Goal: Task Accomplishment & Management: Manage account settings

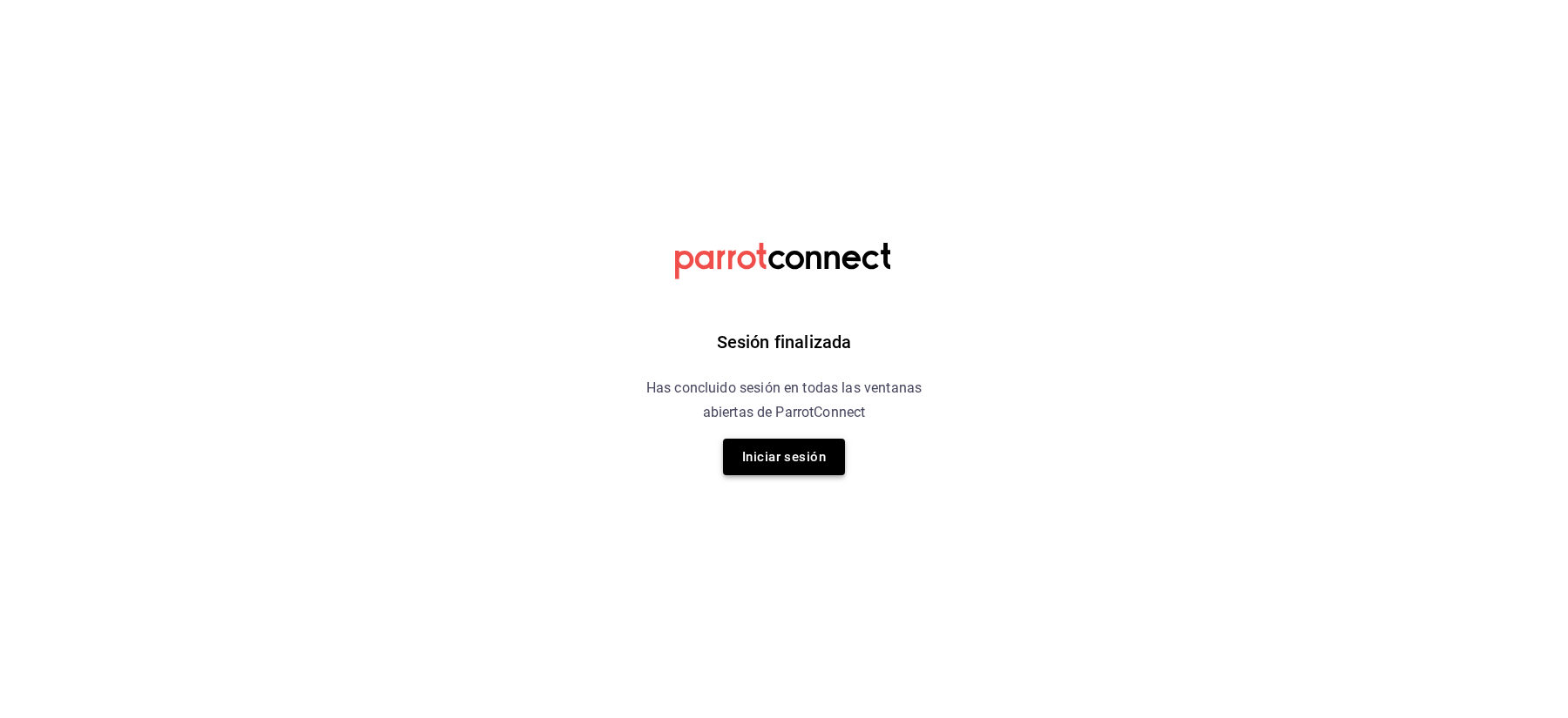
click at [808, 442] on button "Iniciar sesión" at bounding box center [784, 456] width 122 height 36
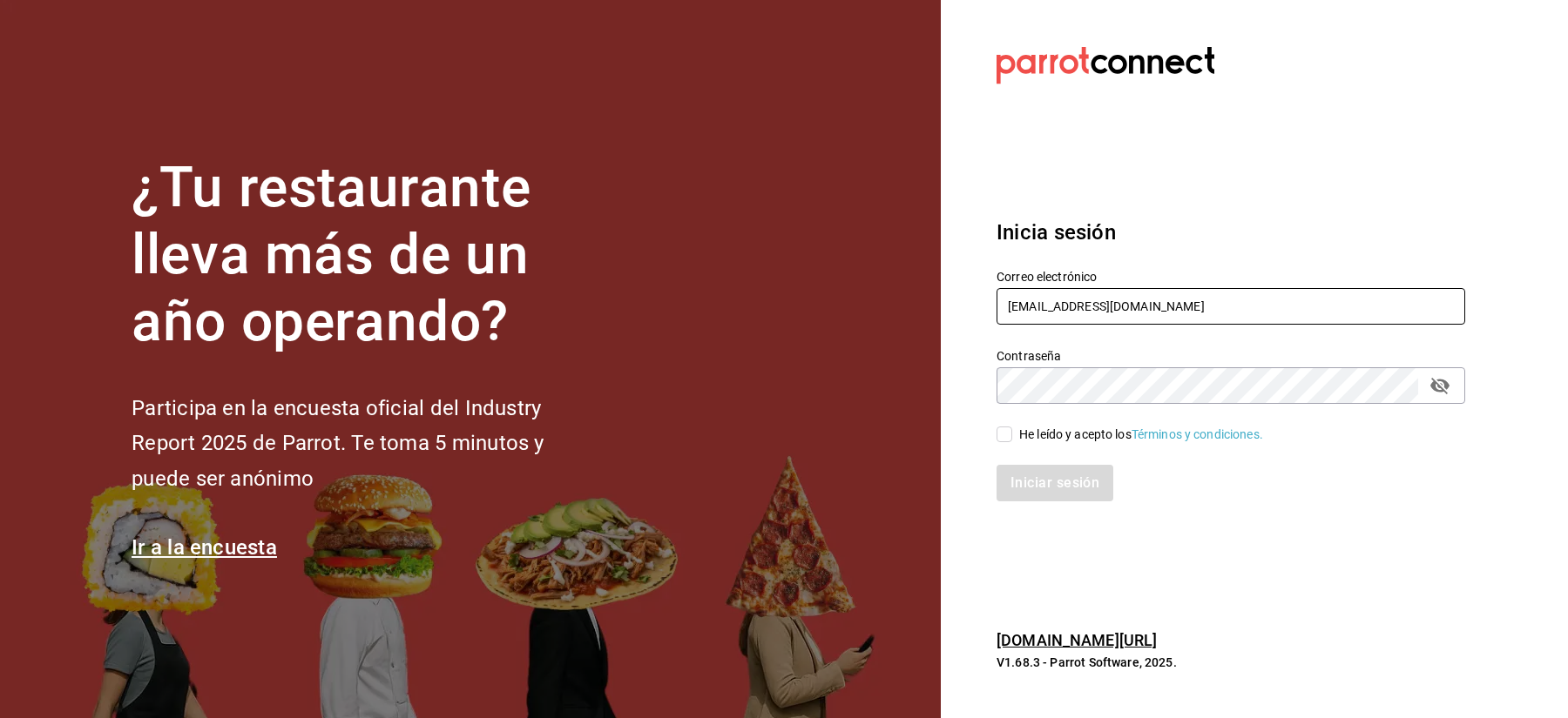
click at [1044, 323] on input "[EMAIL_ADDRESS][DOMAIN_NAME]" at bounding box center [1230, 306] width 468 height 36
paste input "sushizone@lapaz"
type input "[EMAIL_ADDRESS][DOMAIN_NAME]"
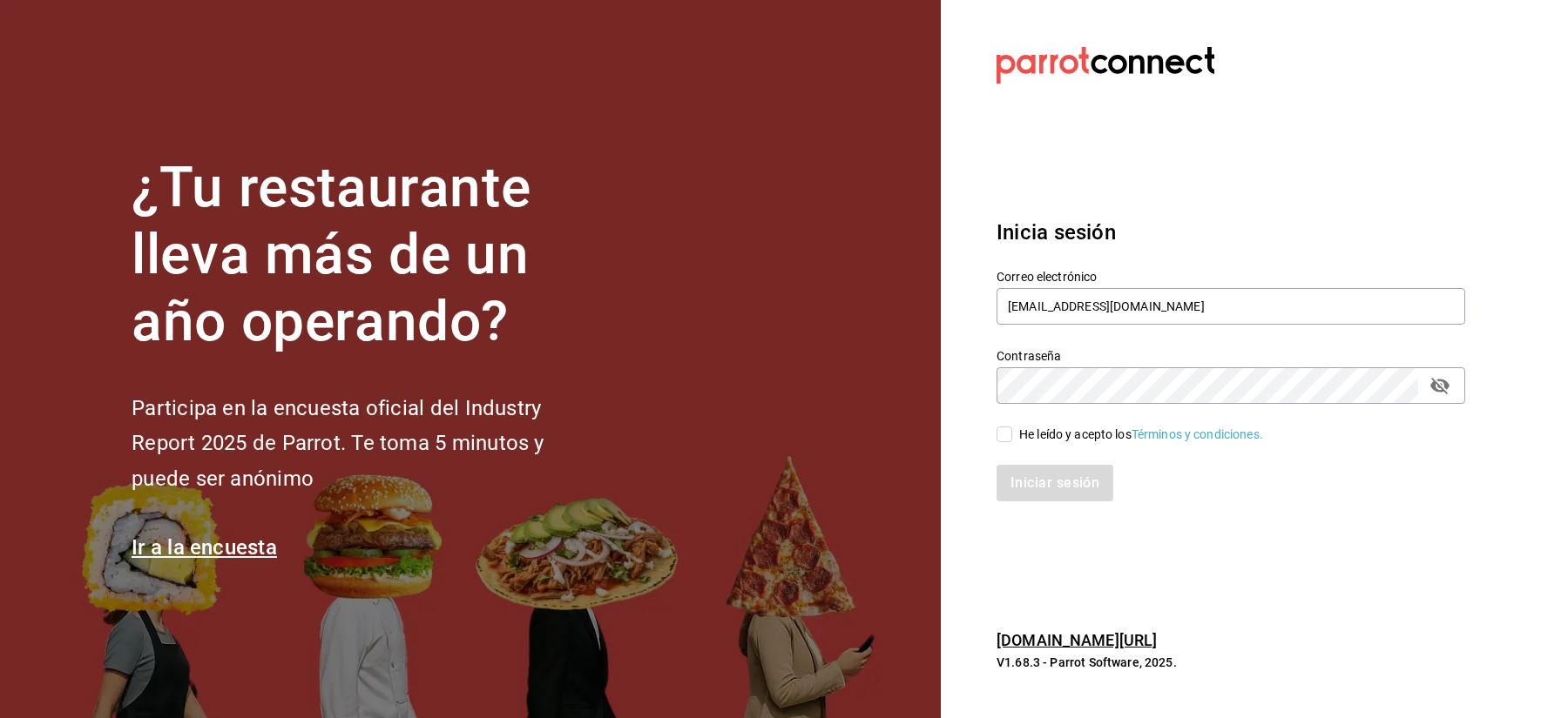
click at [1061, 408] on div "He leído y acepto los Términos y condiciones." at bounding box center [1220, 424] width 490 height 40
click at [1049, 440] on div "He leído y acepto los Términos y condiciones." at bounding box center [1140, 434] width 243 height 19
click at [1012, 440] on input "He leído y acepto los Términos y condiciones." at bounding box center [1004, 434] width 16 height 16
checkbox input "true"
click at [1037, 490] on button "Iniciar sesión" at bounding box center [1056, 483] width 118 height 36
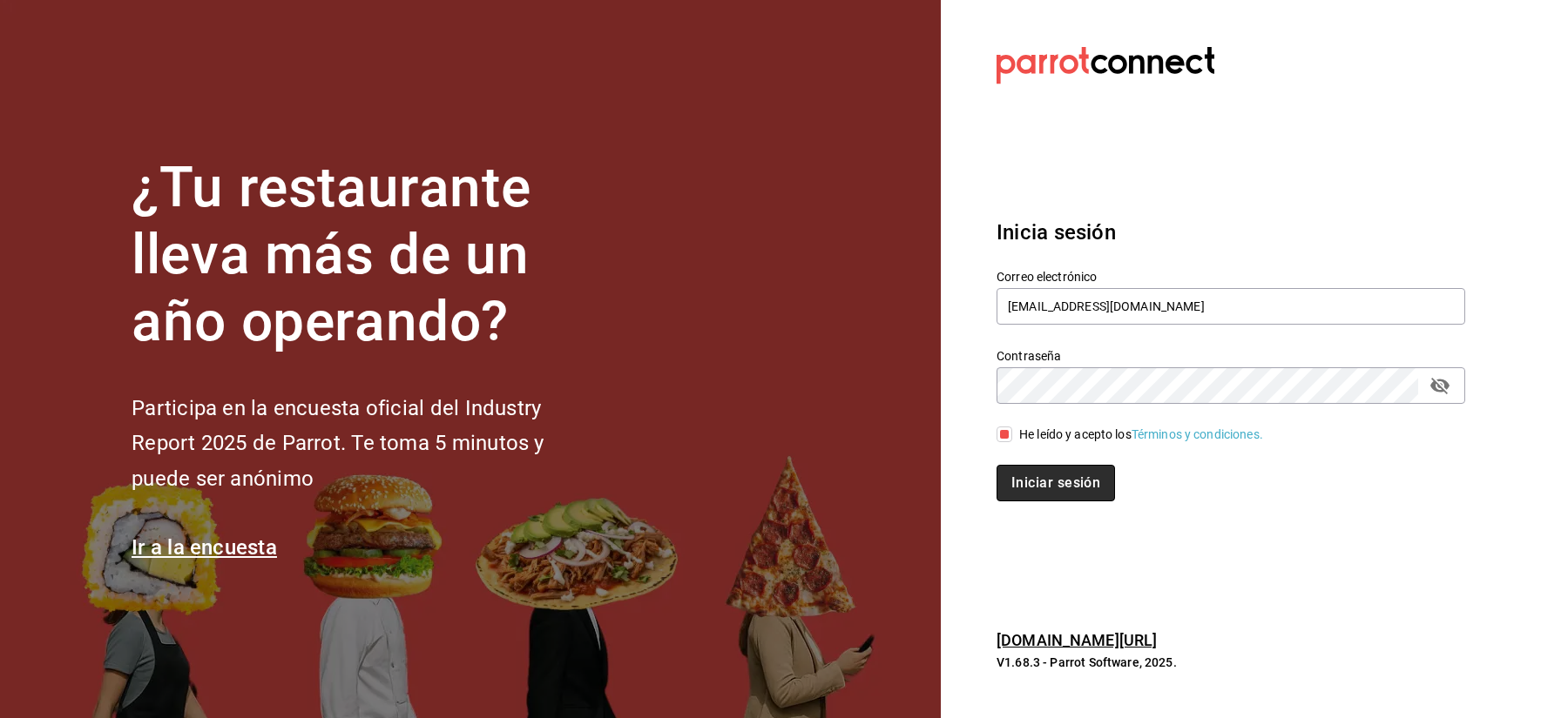
click at [1059, 481] on button "Iniciar sesión" at bounding box center [1056, 483] width 118 height 36
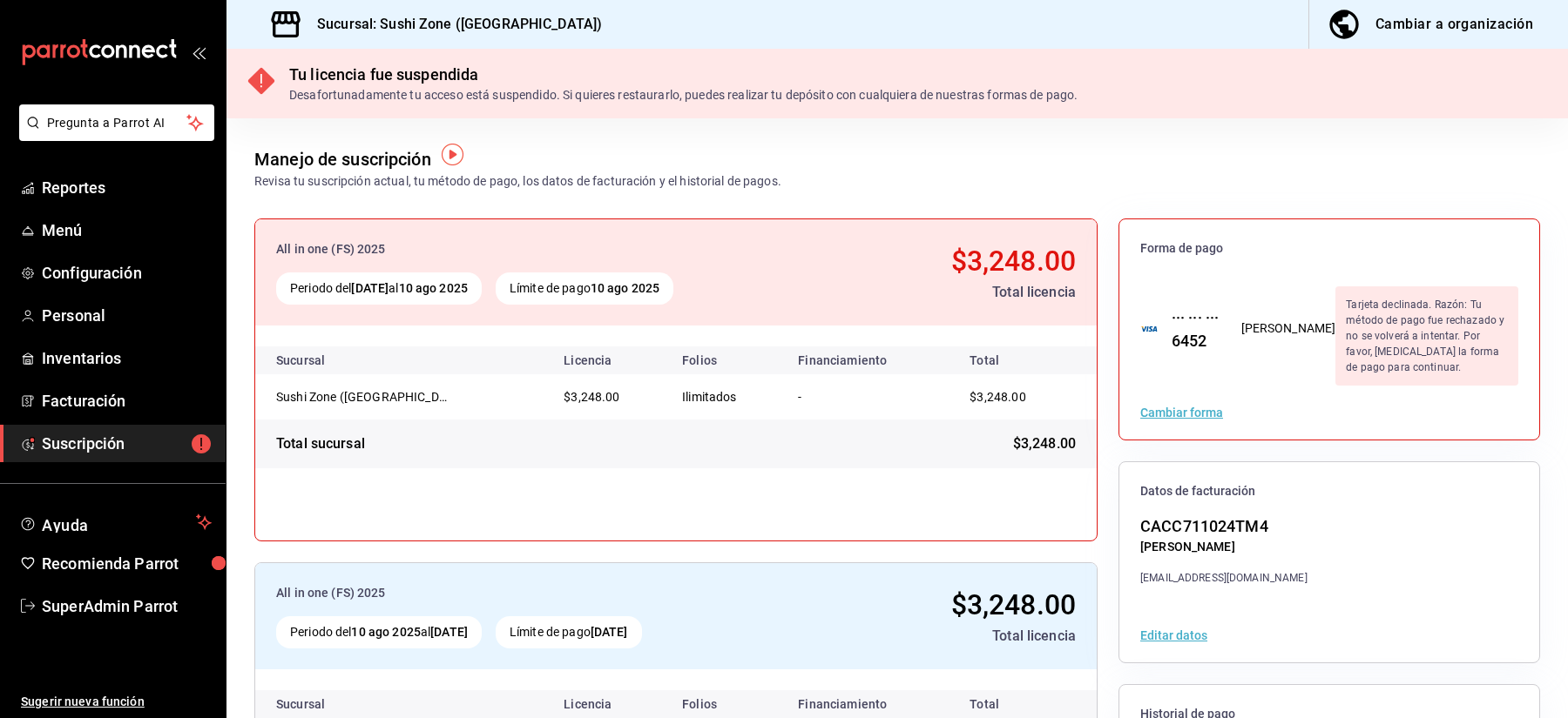
scroll to position [4, 0]
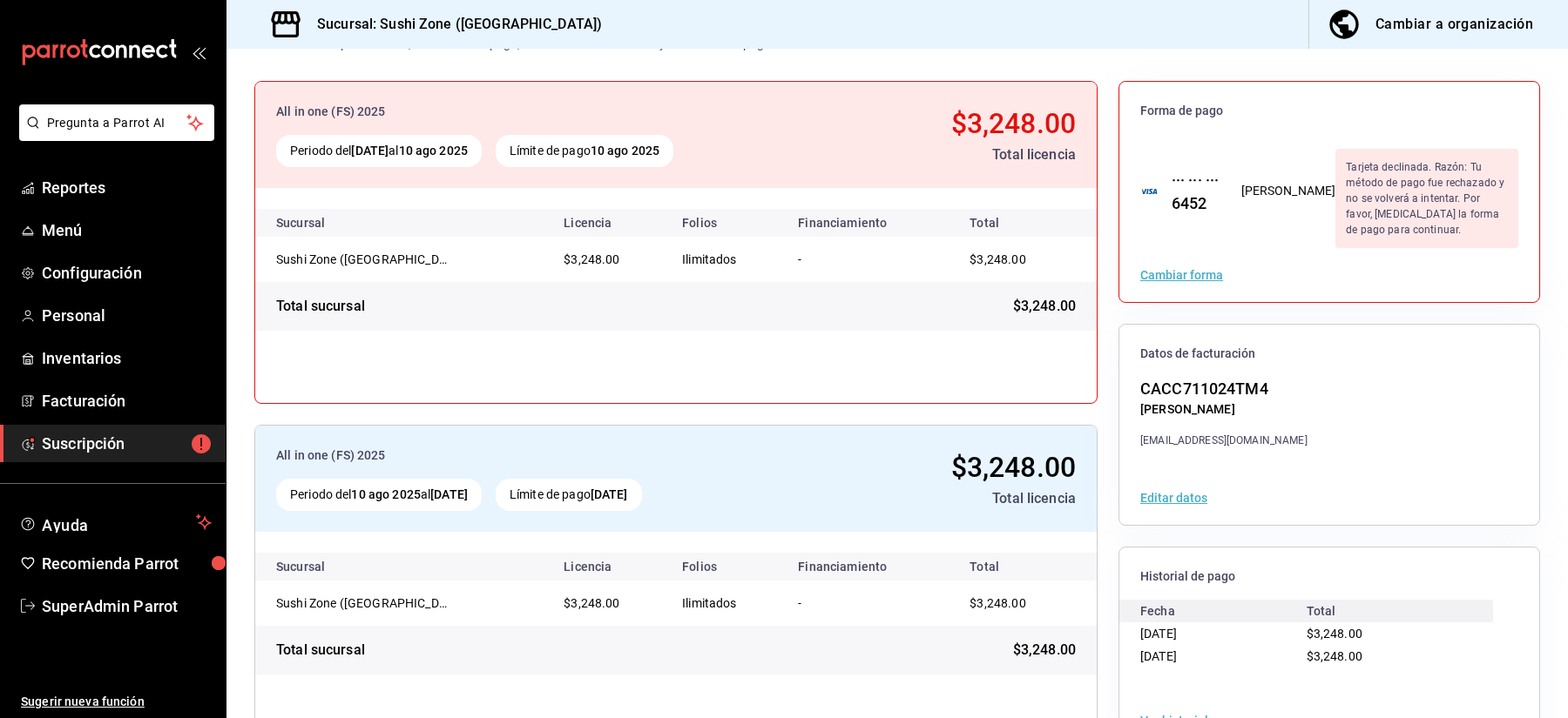
scroll to position [177, 0]
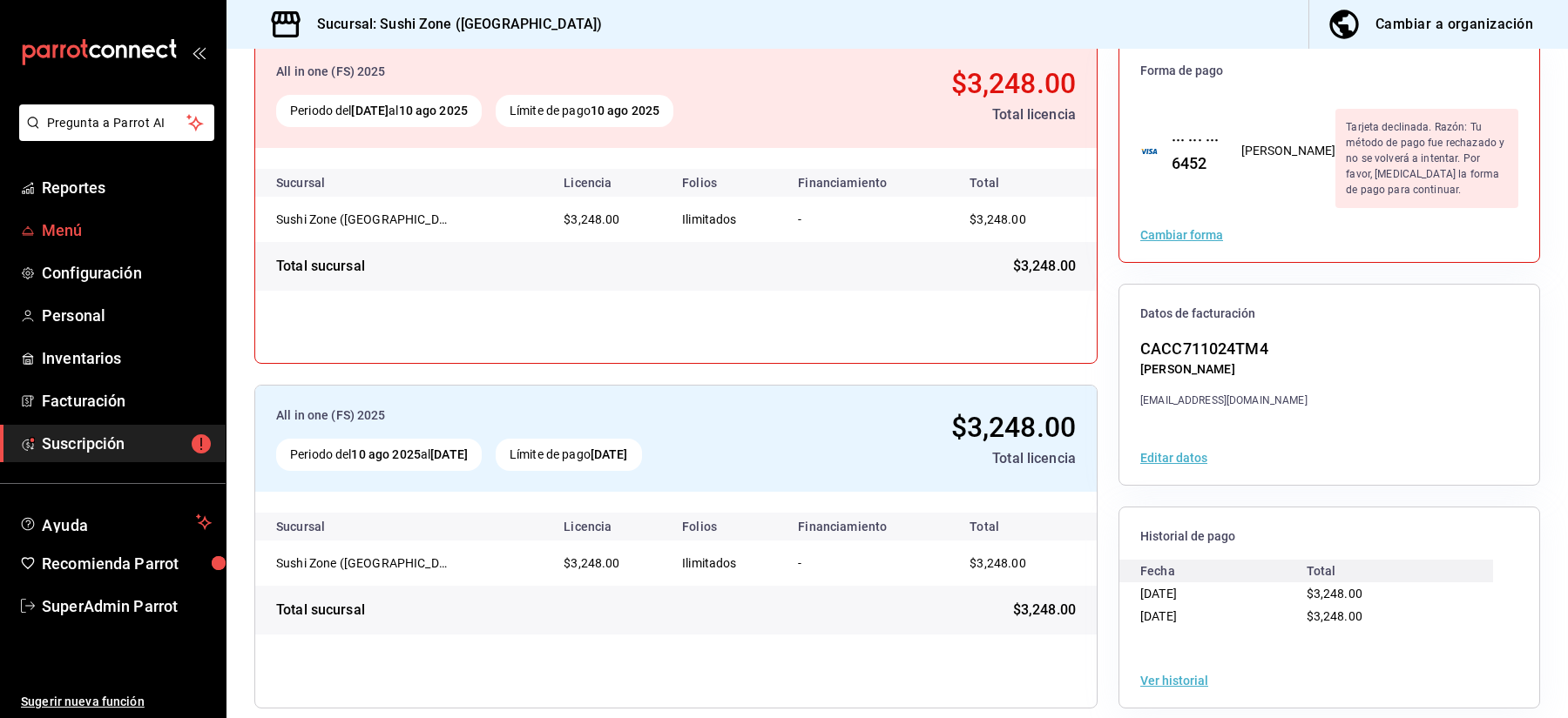
click at [45, 221] on span "Menú" at bounding box center [126, 230] width 170 height 24
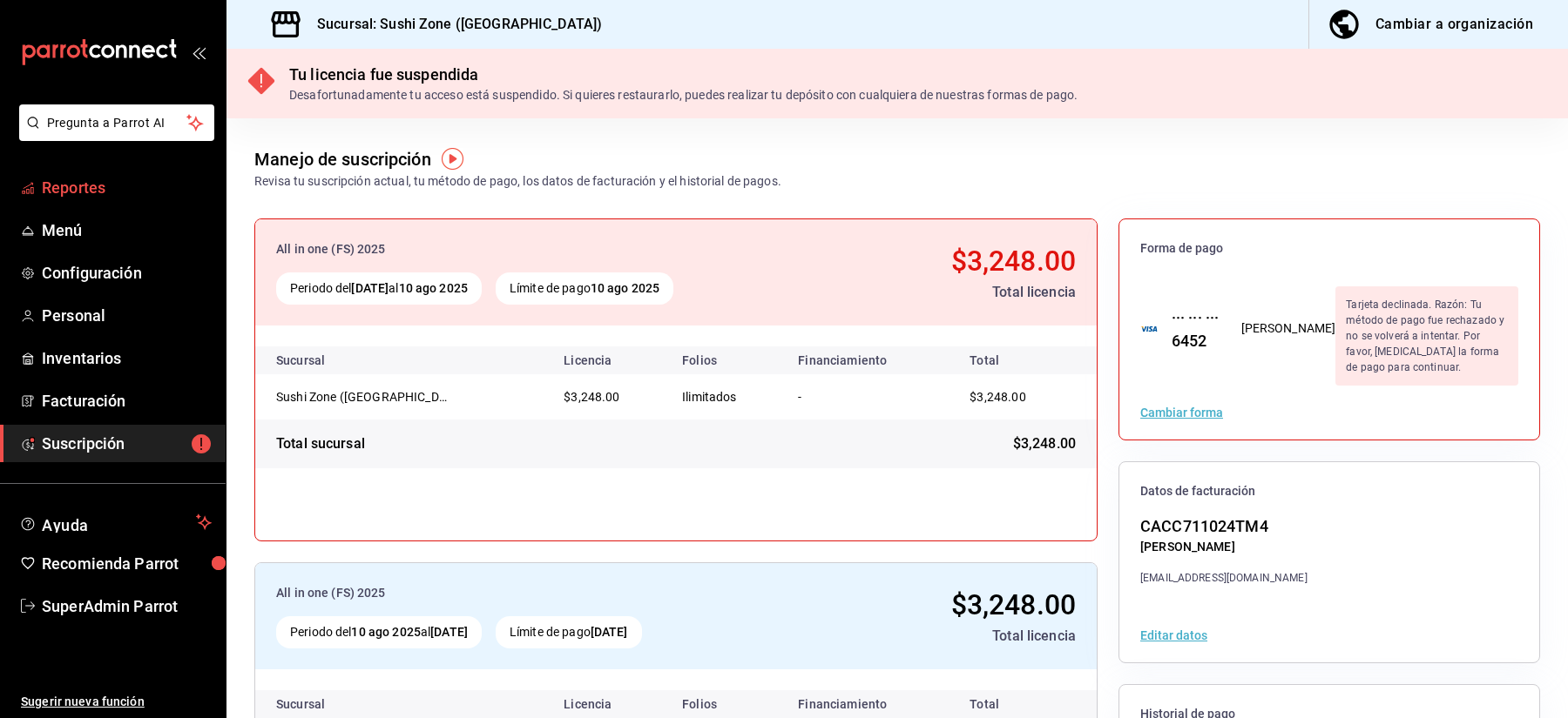
click at [75, 192] on span "Reportes" at bounding box center [126, 188] width 170 height 24
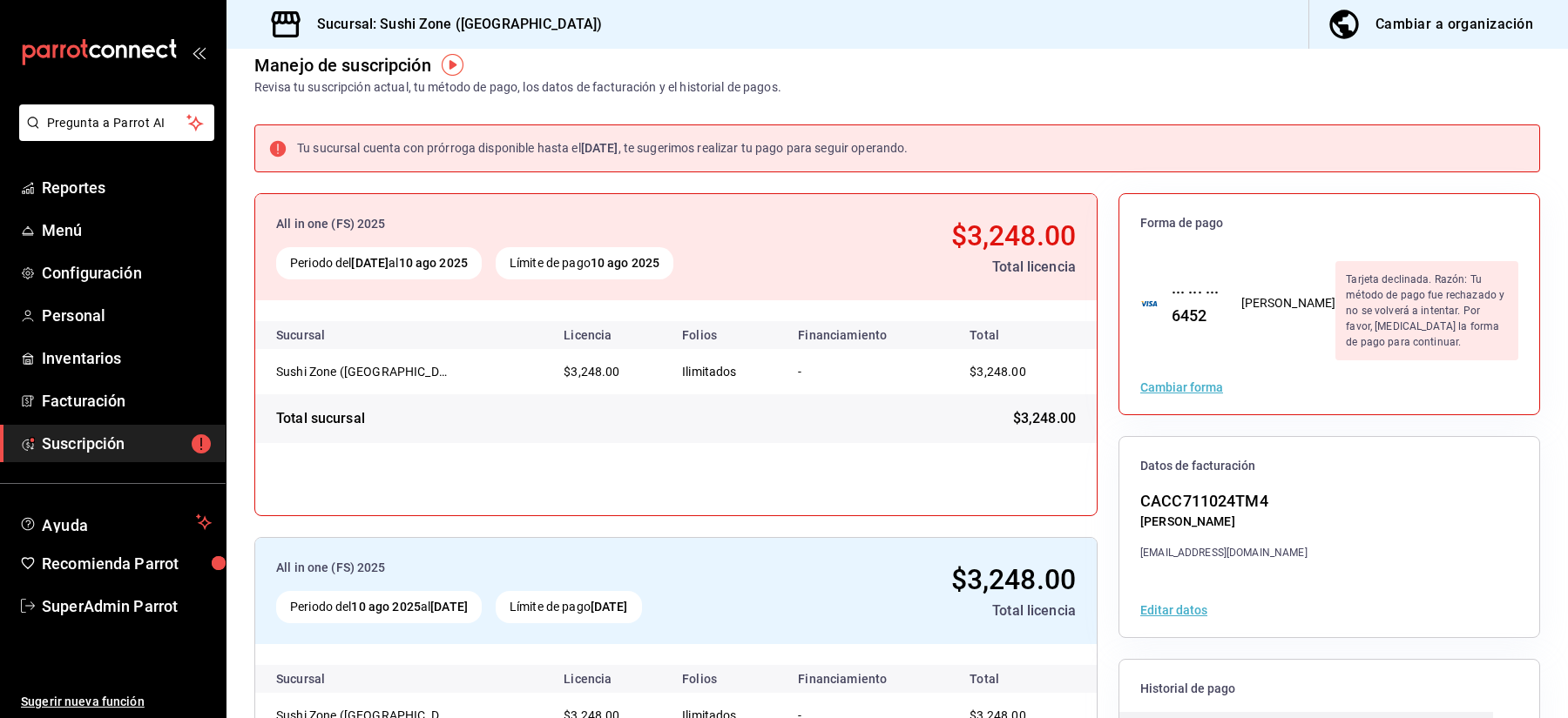
scroll to position [176, 0]
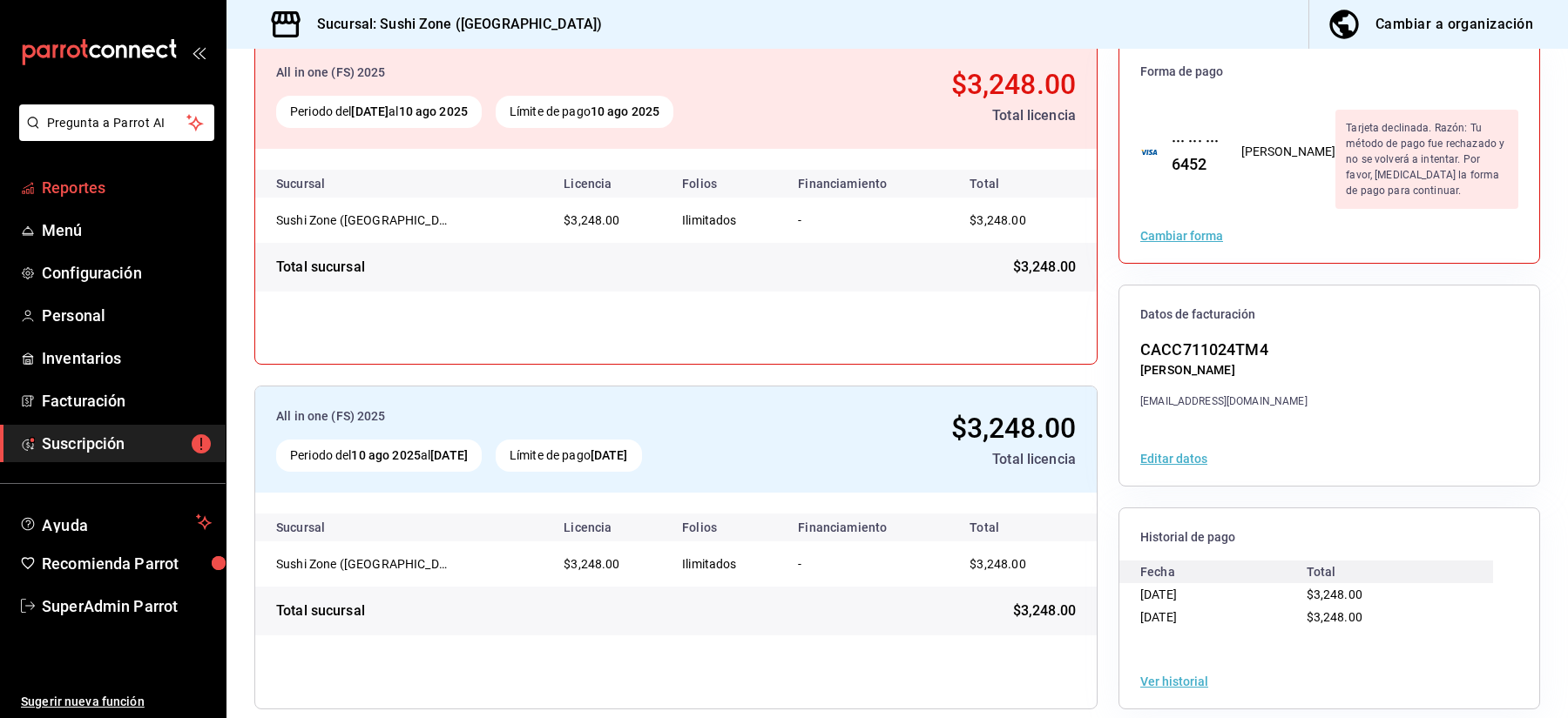
click at [67, 197] on span "Reportes" at bounding box center [126, 188] width 170 height 24
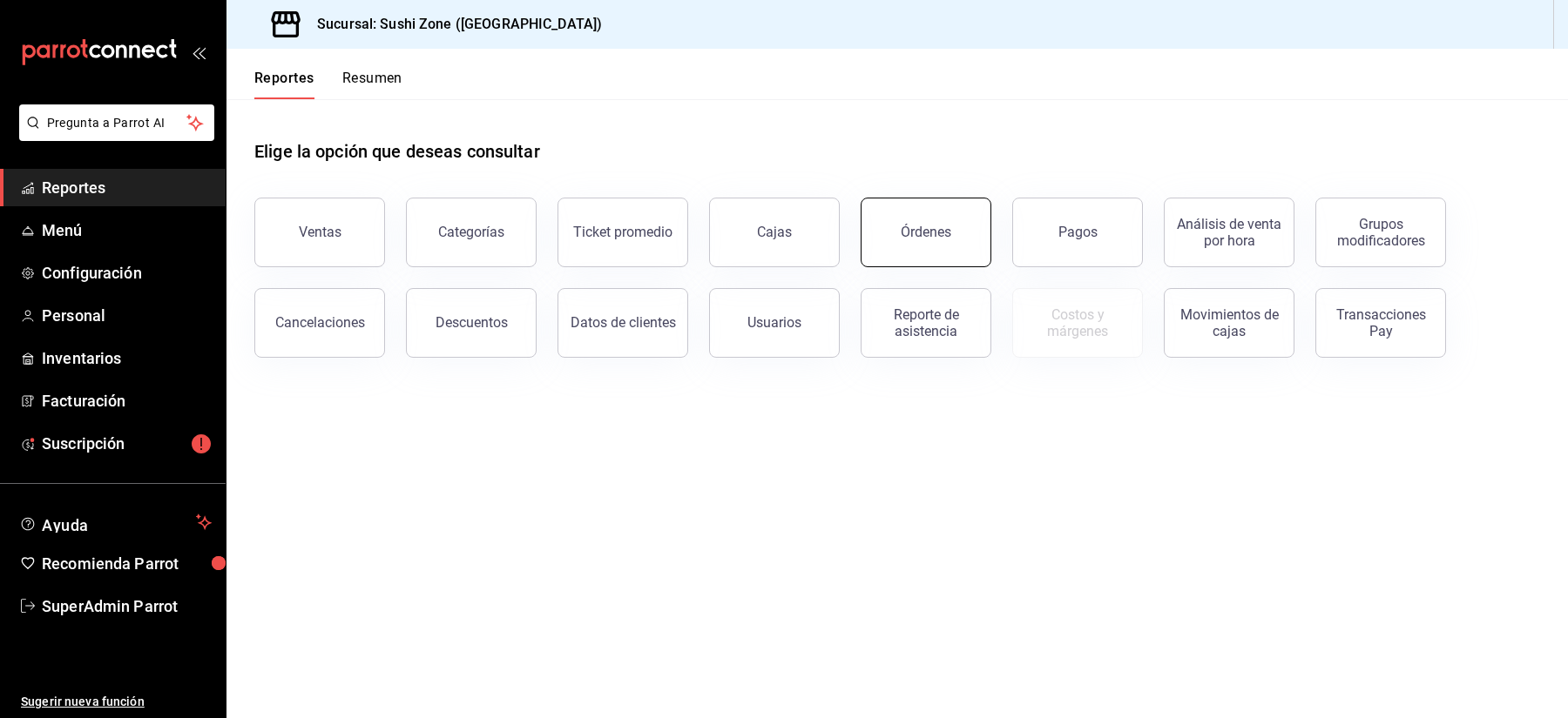
click at [909, 242] on button "Órdenes" at bounding box center [925, 232] width 131 height 70
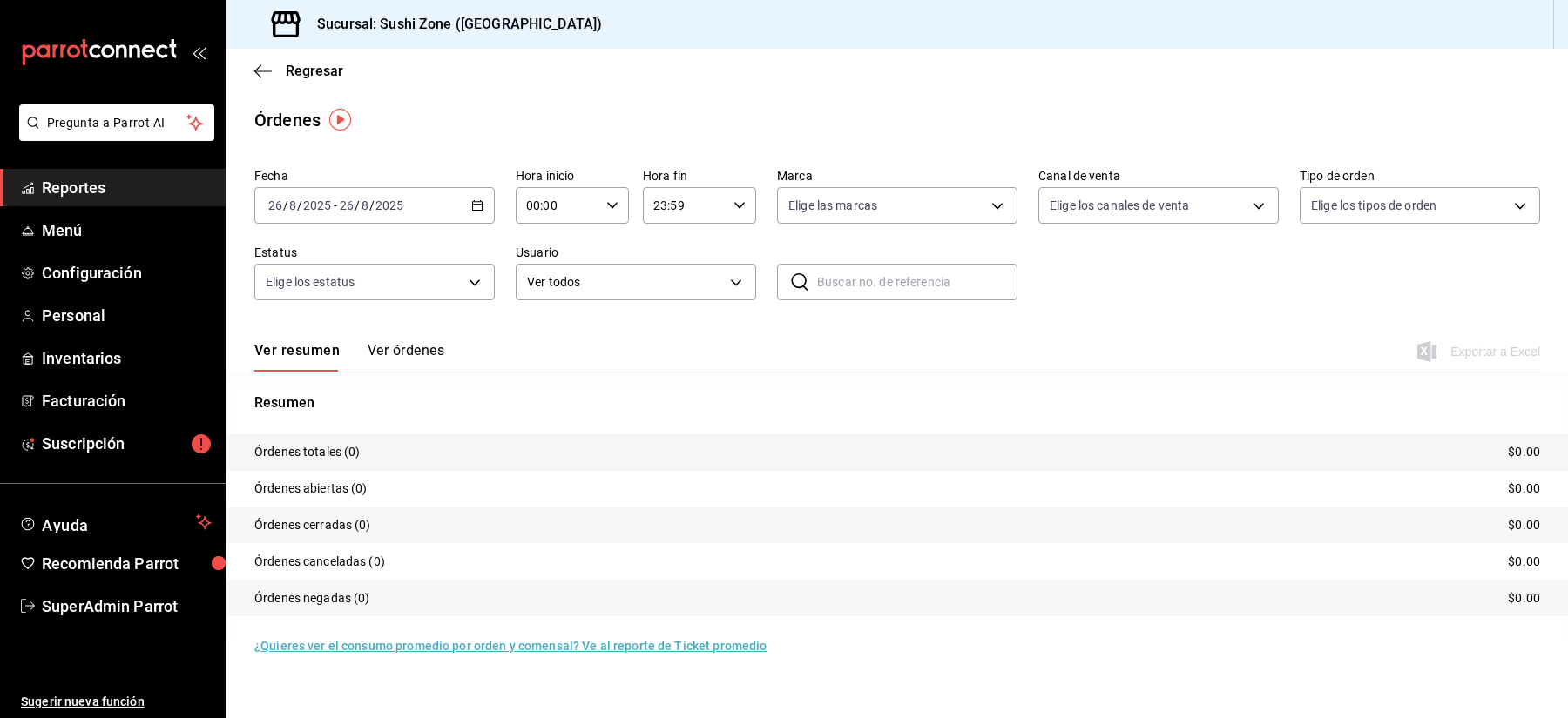
click at [375, 200] on input "2025" at bounding box center [389, 206] width 30 height 14
click at [320, 406] on span "Año actual" at bounding box center [336, 415] width 135 height 19
click at [375, 26] on h3 "Sucursal: Sushi Zone (La Paz)" at bounding box center [452, 24] width 299 height 21
click at [45, 619] on link "SuperAdmin Parrot" at bounding box center [112, 607] width 226 height 37
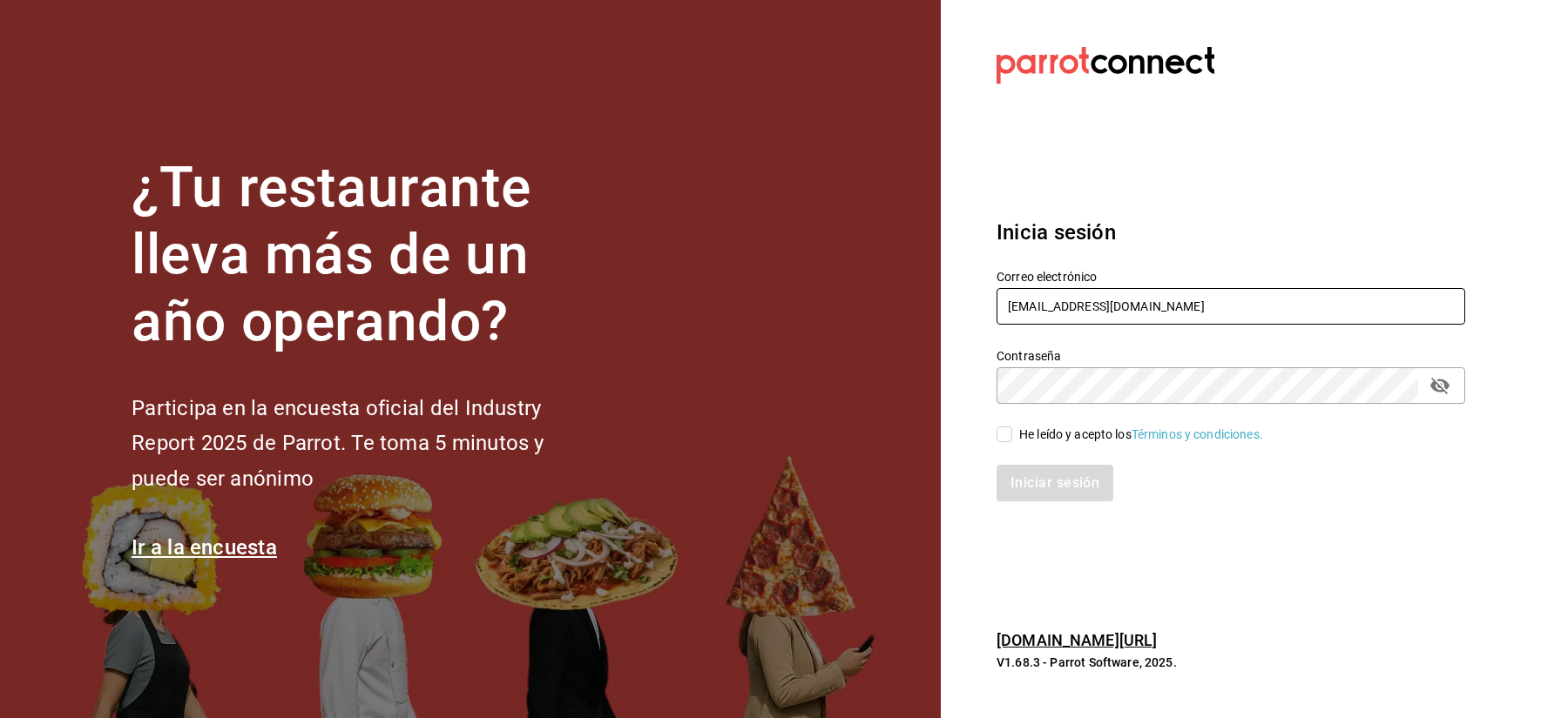
click at [1039, 313] on input "[EMAIL_ADDRESS][DOMAIN_NAME]" at bounding box center [1230, 306] width 468 height 36
paste input "jantaasianpub@lapaz"
type input "jantaasianpub@lapaz.com"
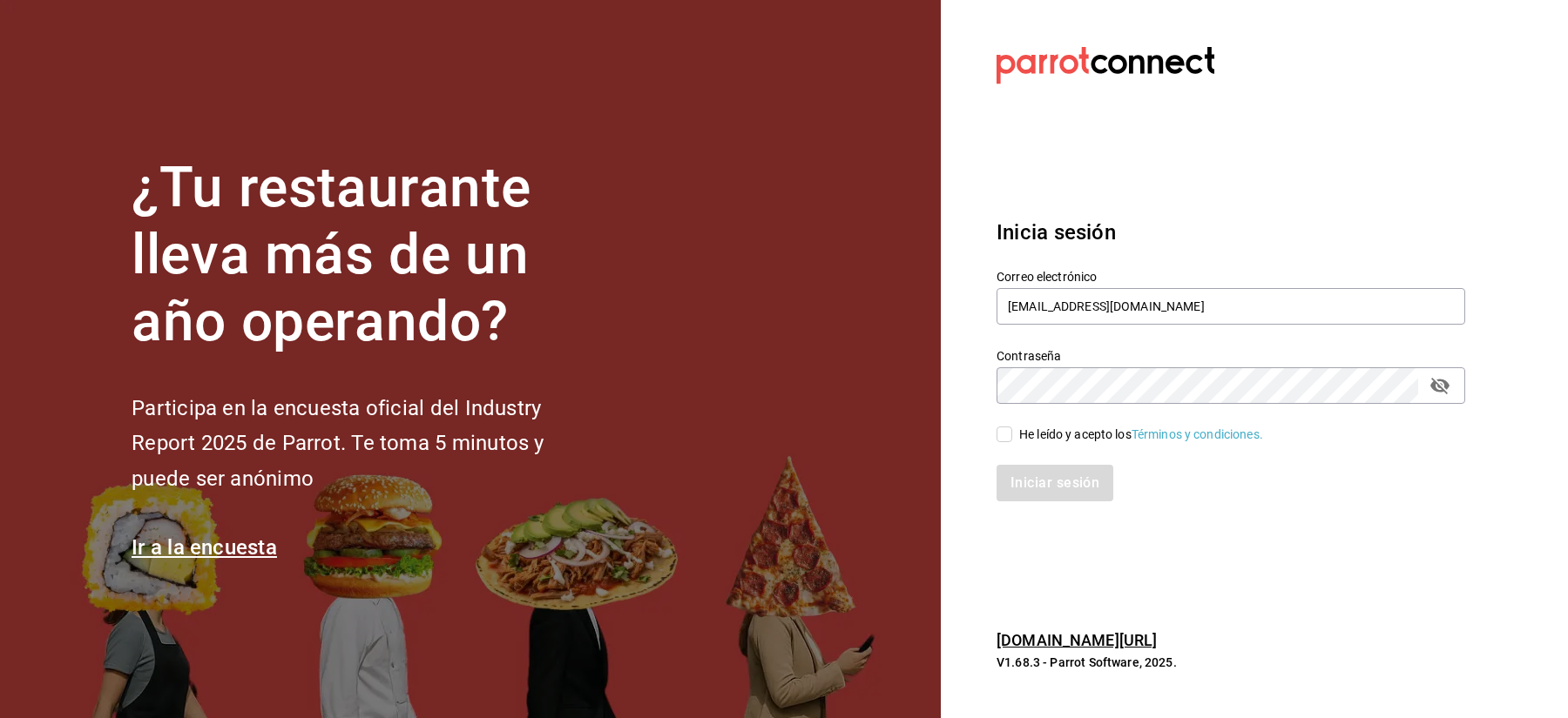
click at [1046, 428] on div "He leído y acepto los Términos y condiciones." at bounding box center [1140, 434] width 243 height 19
click at [1012, 428] on input "He leído y acepto los Términos y condiciones." at bounding box center [1004, 434] width 16 height 16
checkbox input "true"
click at [1046, 490] on button "Iniciar sesión" at bounding box center [1056, 483] width 118 height 36
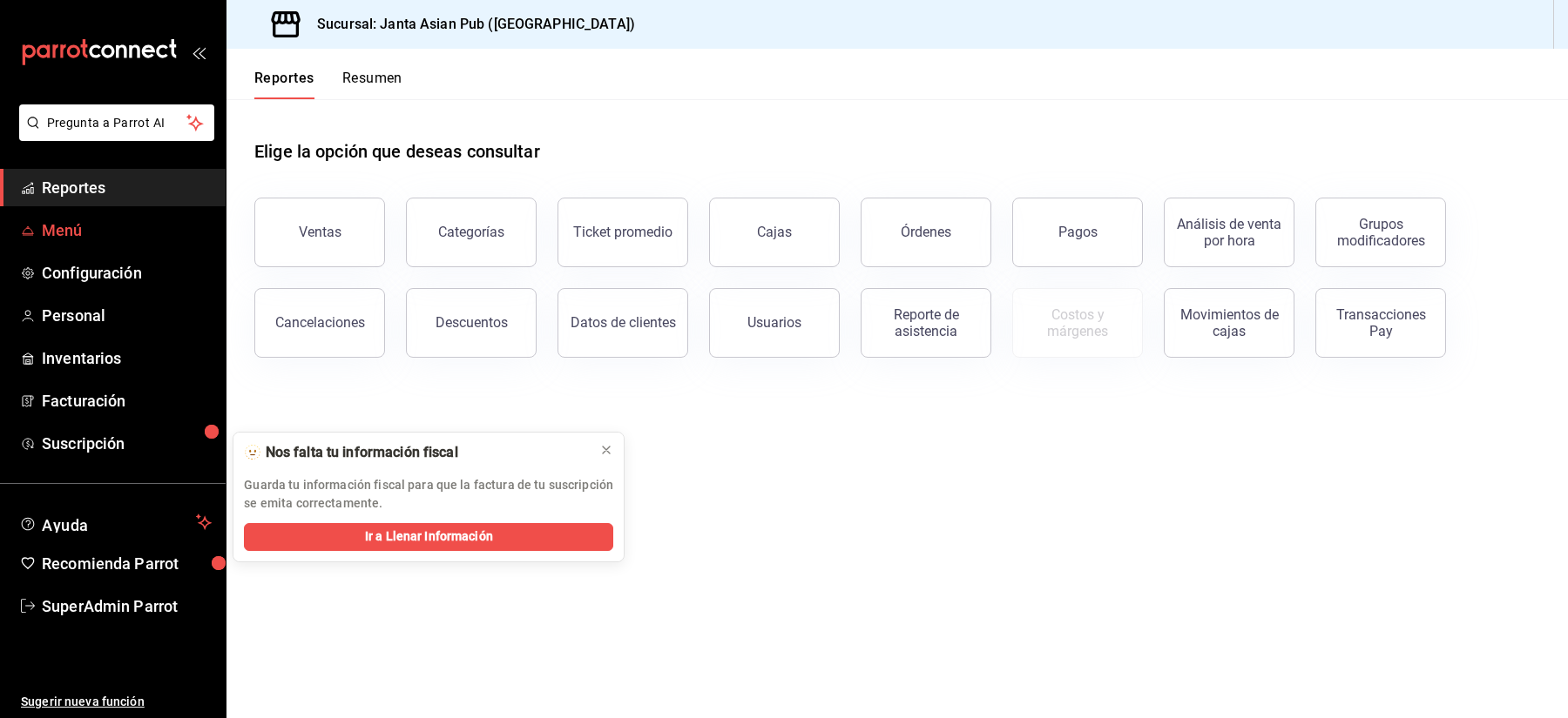
click at [76, 241] on link "Menú" at bounding box center [112, 230] width 226 height 37
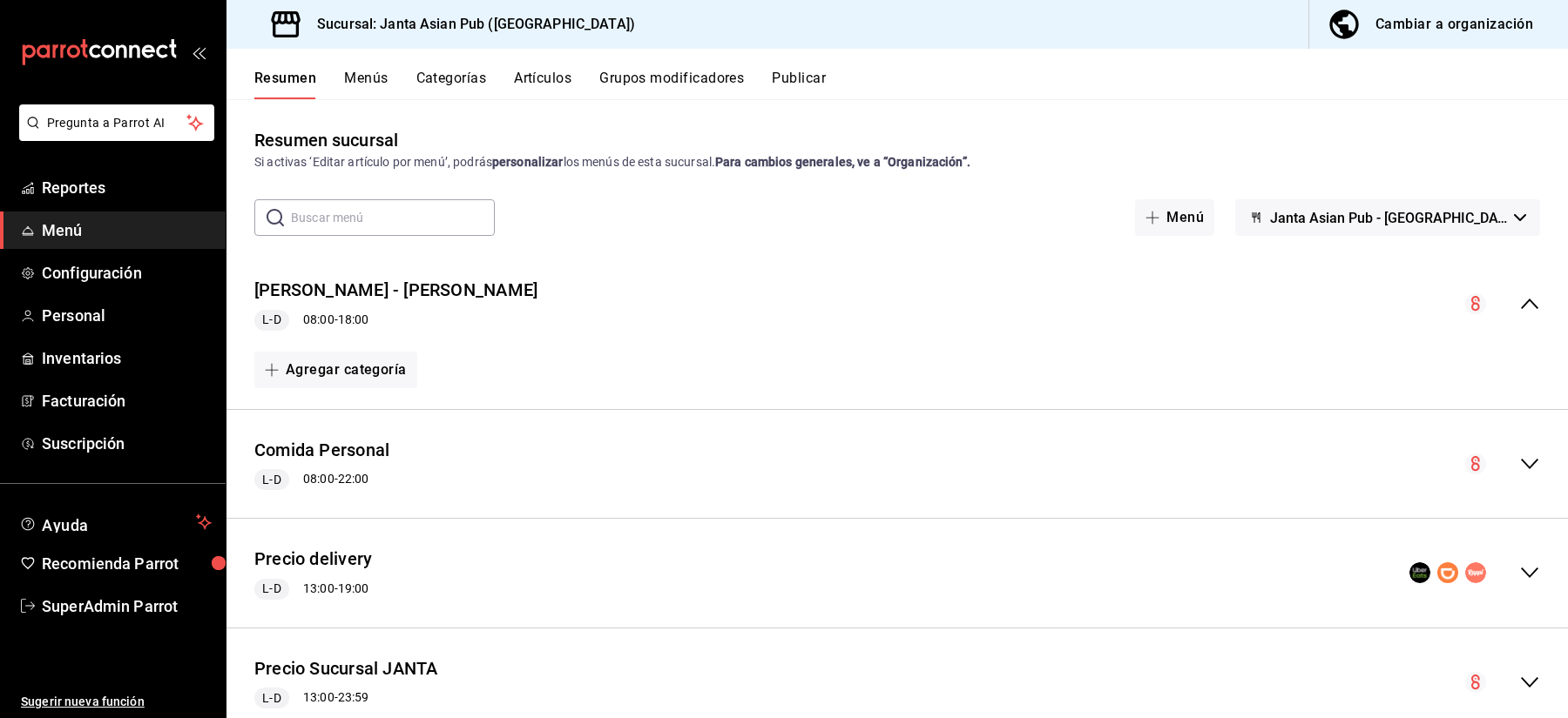
click at [1358, 215] on span "Janta Asian Pub - La Paz" at bounding box center [1389, 218] width 237 height 17
click at [71, 186] on div at bounding box center [784, 359] width 1568 height 718
click at [41, 185] on span "Reportes" at bounding box center [126, 188] width 170 height 24
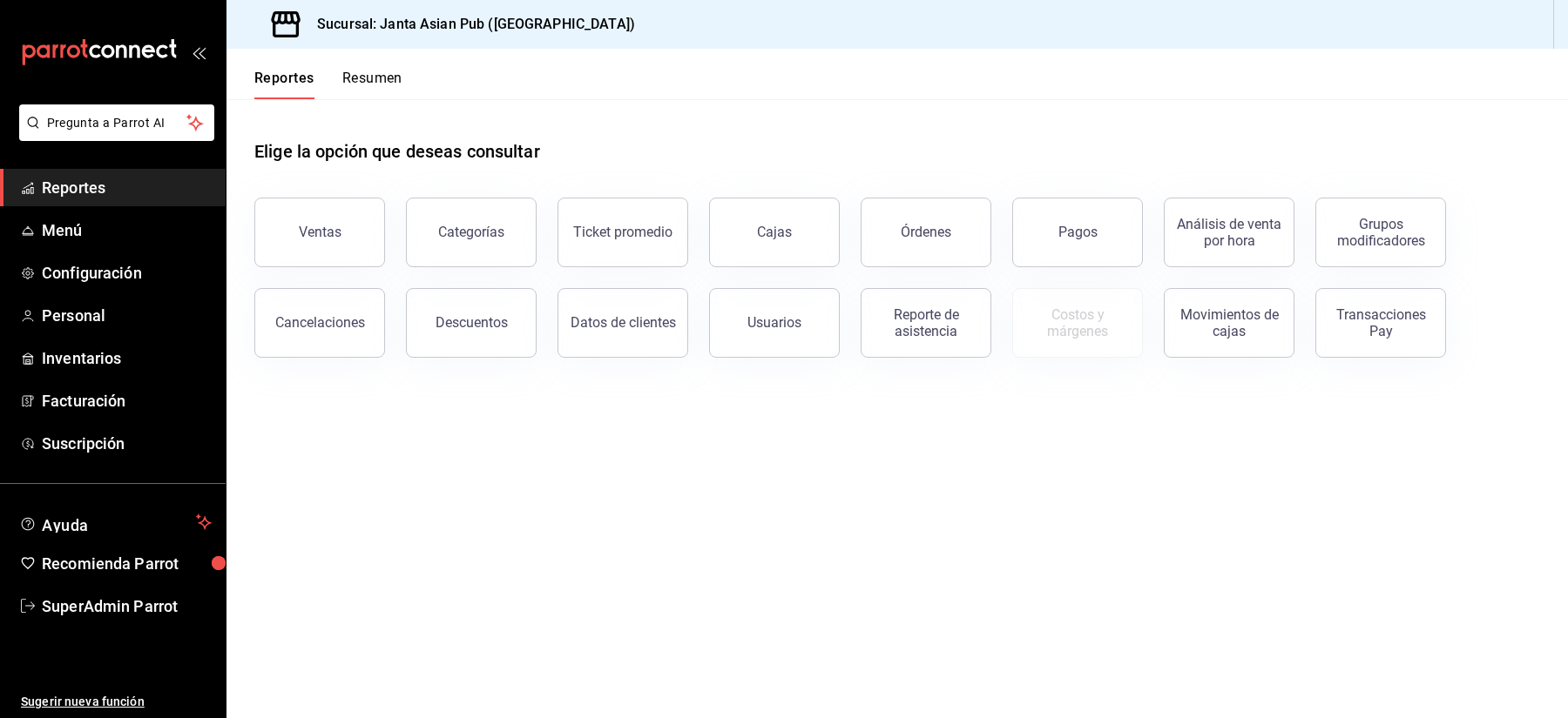
drag, startPoint x: 900, startPoint y: 248, endPoint x: 956, endPoint y: 113, distance: 146.2
click at [956, 113] on div "Elige la opción que deseas consultar Ventas Categorías Ticket promedio Cajas Ór…" at bounding box center [897, 228] width 1285 height 258
click at [923, 240] on button "Órdenes" at bounding box center [925, 232] width 131 height 70
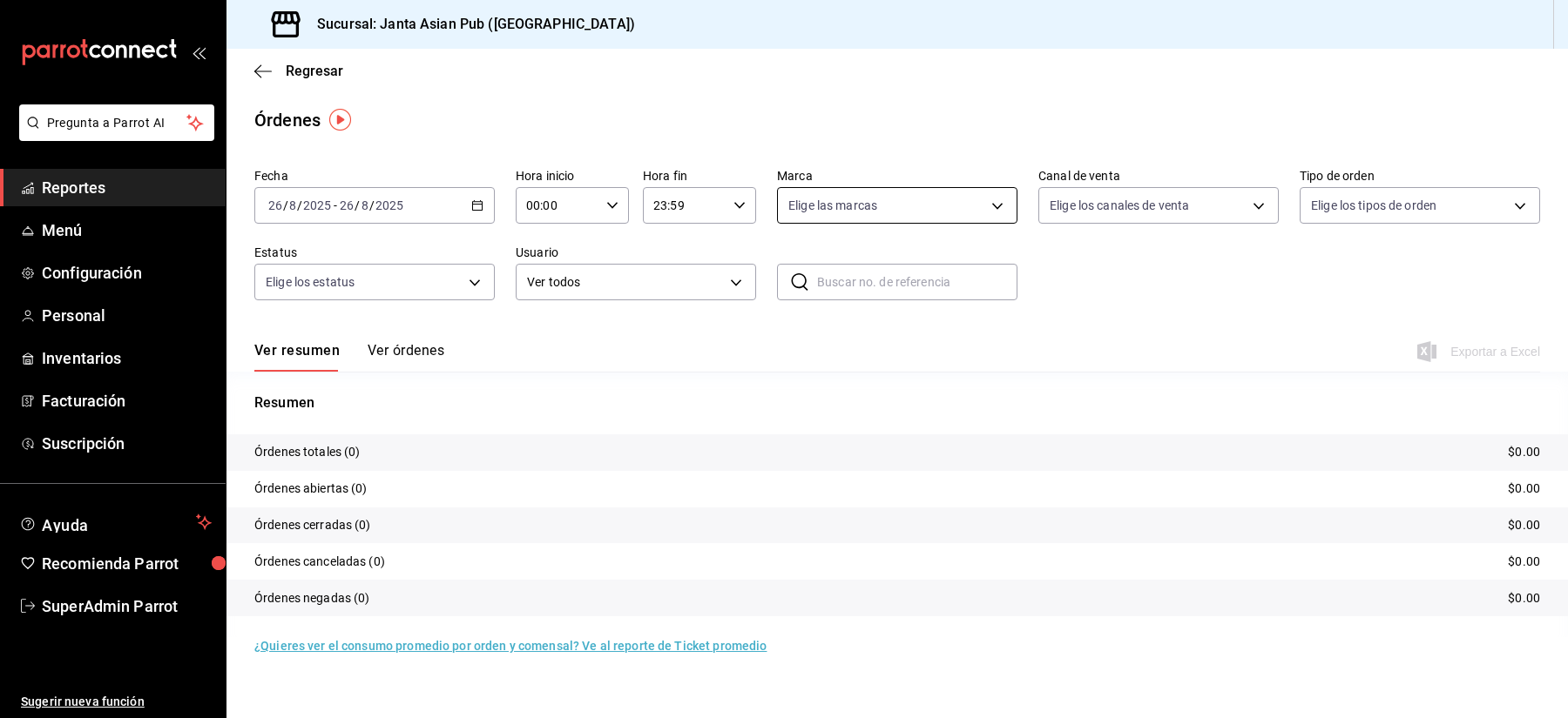
click at [883, 214] on body "Pregunta a Parrot AI Reportes Menú Configuración Personal Inventarios Facturaci…" at bounding box center [784, 359] width 1568 height 718
click at [1091, 327] on div at bounding box center [784, 359] width 1568 height 718
click at [60, 227] on span "Menú" at bounding box center [126, 230] width 170 height 24
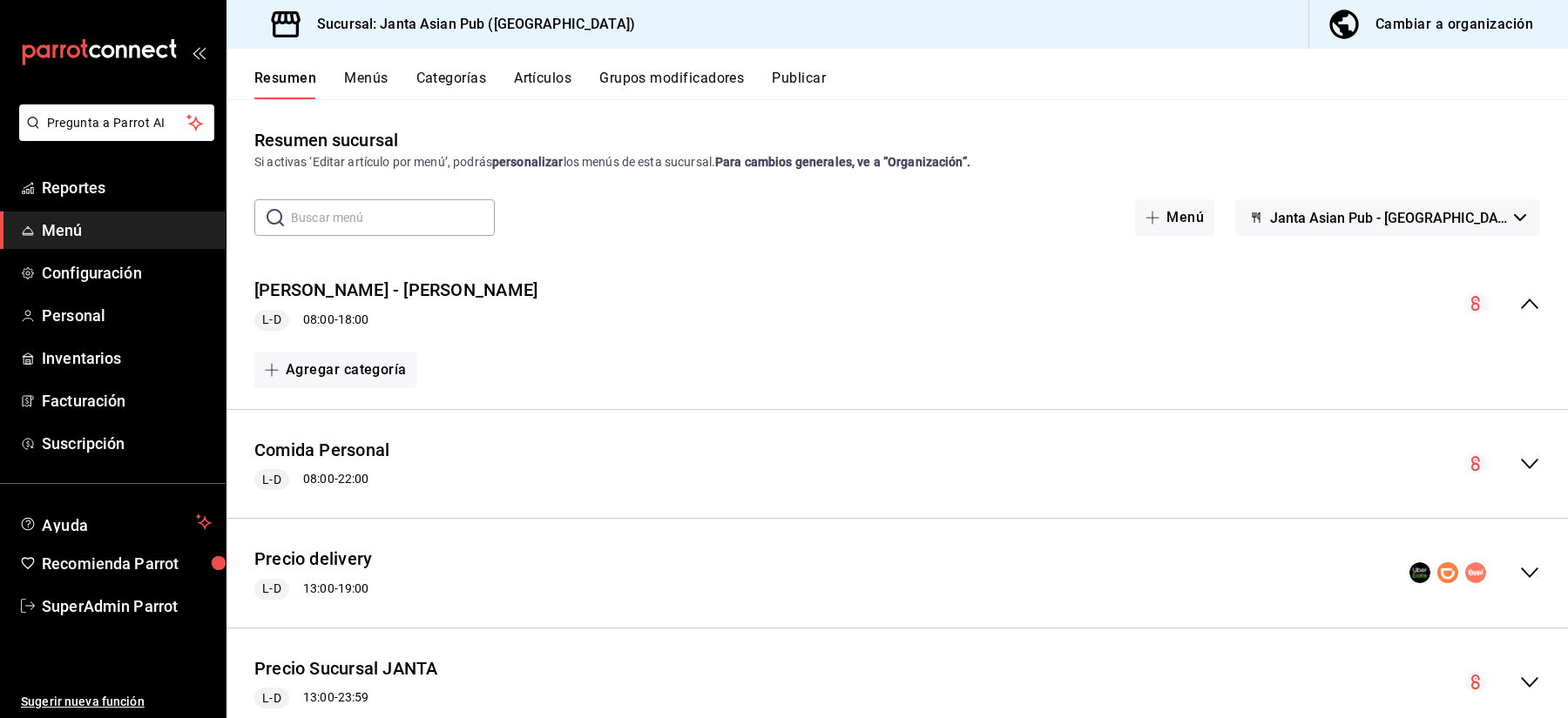
click at [356, 86] on button "Menús" at bounding box center [366, 85] width 43 height 30
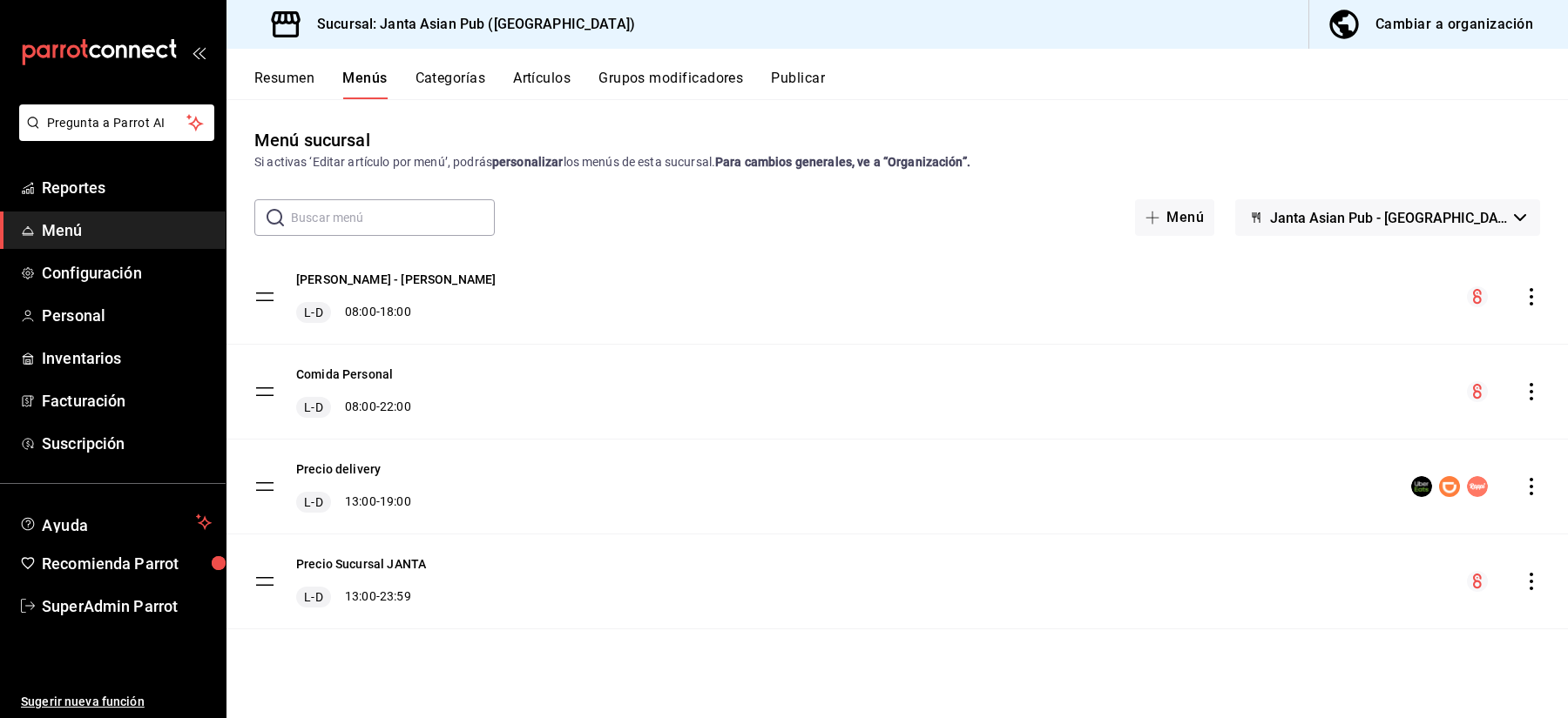
click at [1529, 297] on icon "actions" at bounding box center [1532, 297] width 18 height 18
click at [1225, 304] on div at bounding box center [784, 359] width 1568 height 718
click at [316, 284] on button "Precio Sucursal - KIMI" at bounding box center [395, 280] width 199 height 18
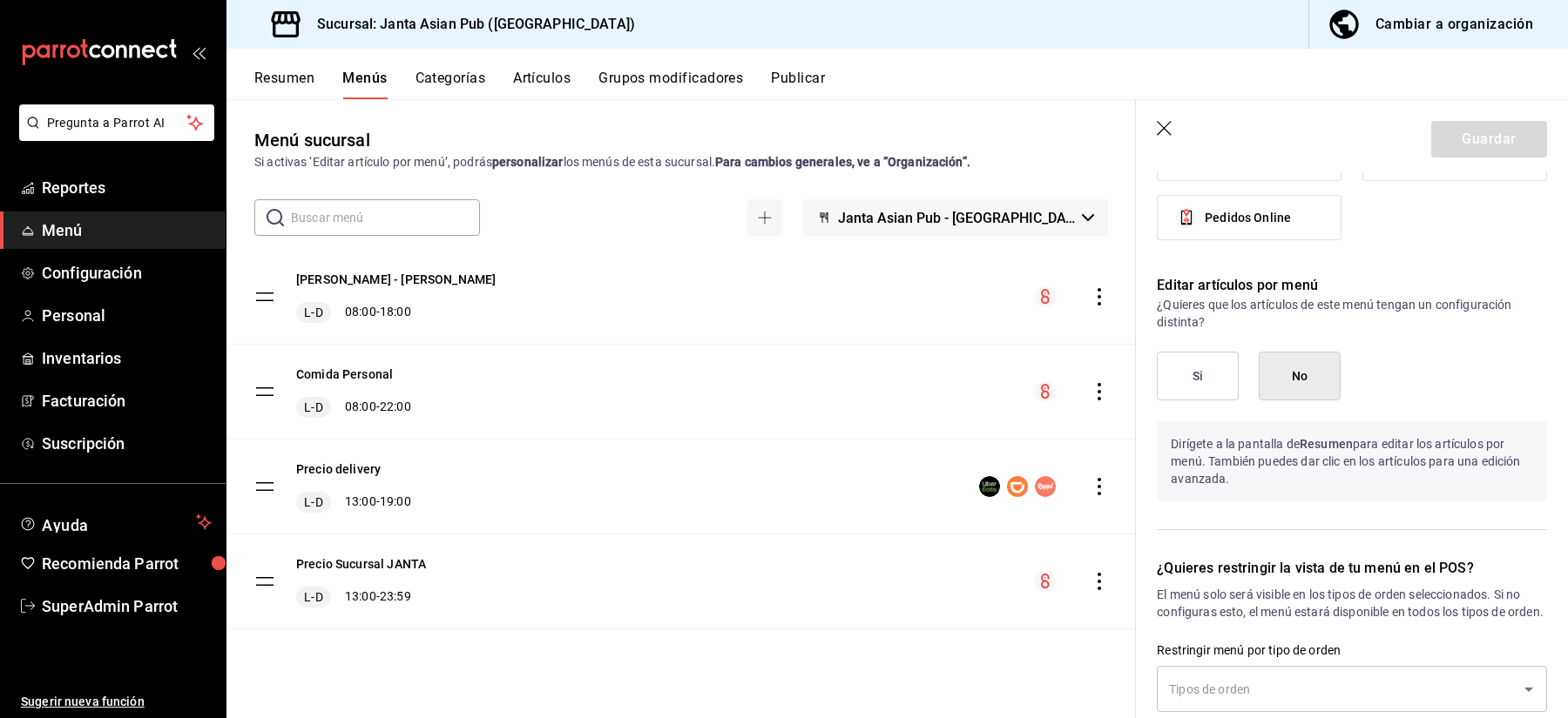
scroll to position [820, 0]
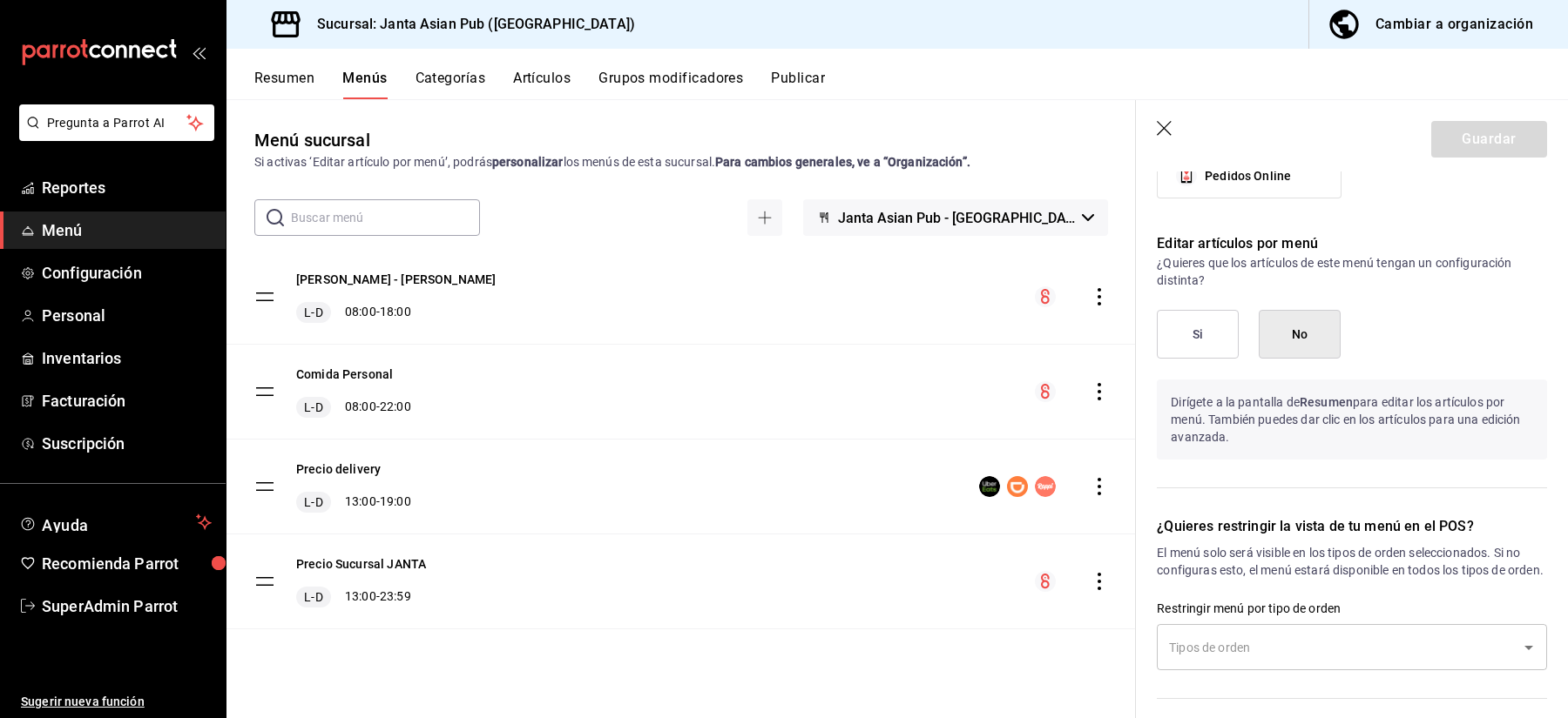
click at [1166, 126] on icon "button" at bounding box center [1166, 130] width 18 height 18
checkbox input "false"
type input "1756232658809"
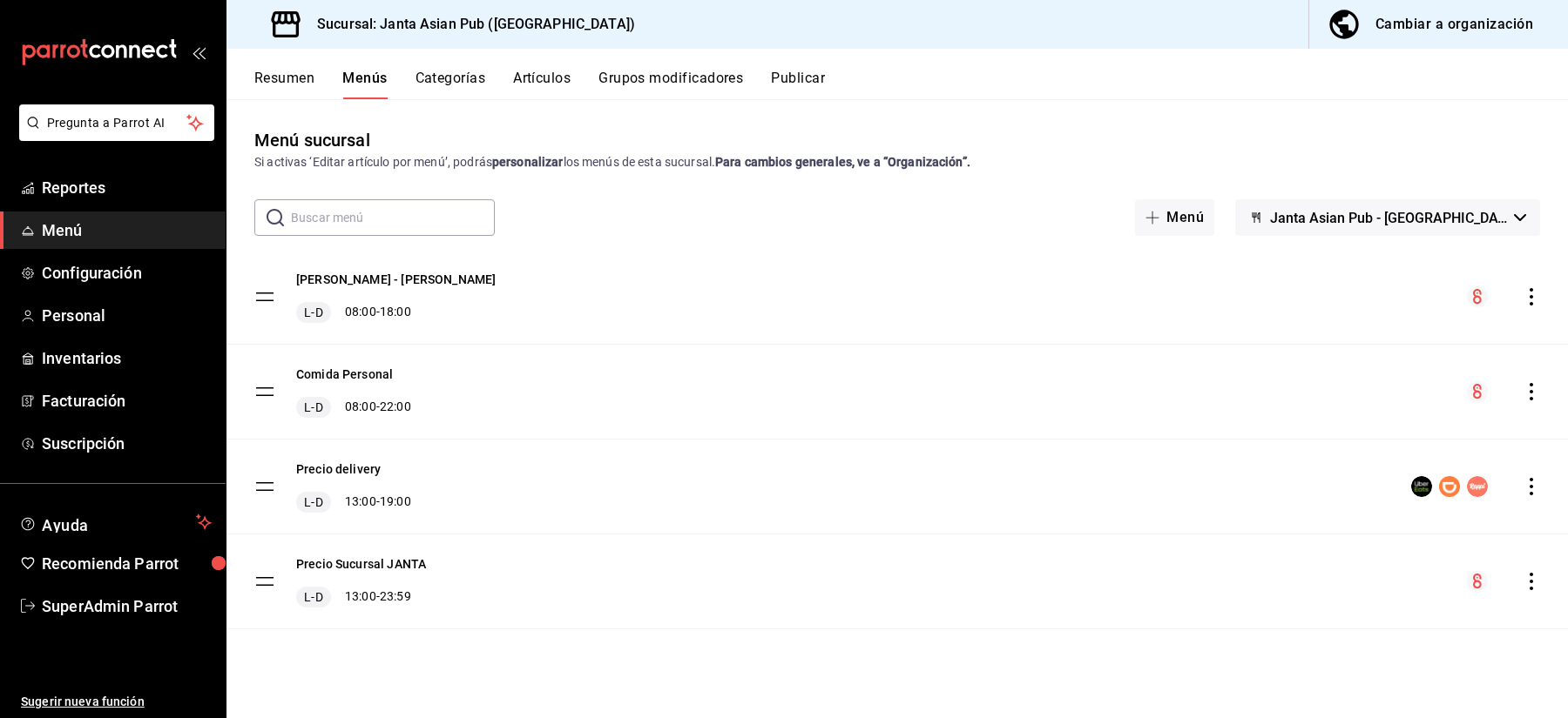
click at [1531, 298] on icon "actions" at bounding box center [1532, 297] width 18 height 18
click at [1328, 406] on span "Previsualizar" at bounding box center [1394, 409] width 213 height 19
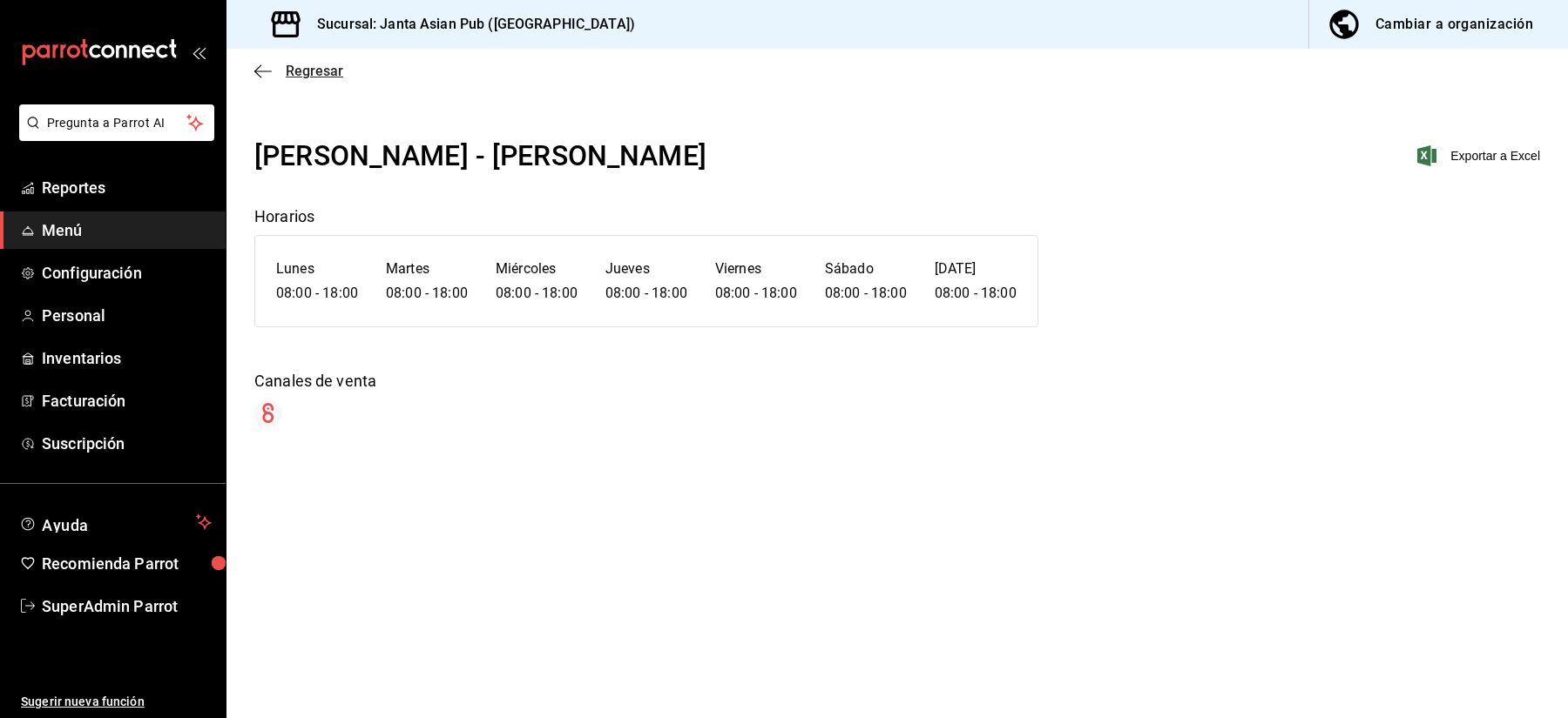
click at [319, 77] on span "Regresar" at bounding box center [314, 71] width 57 height 17
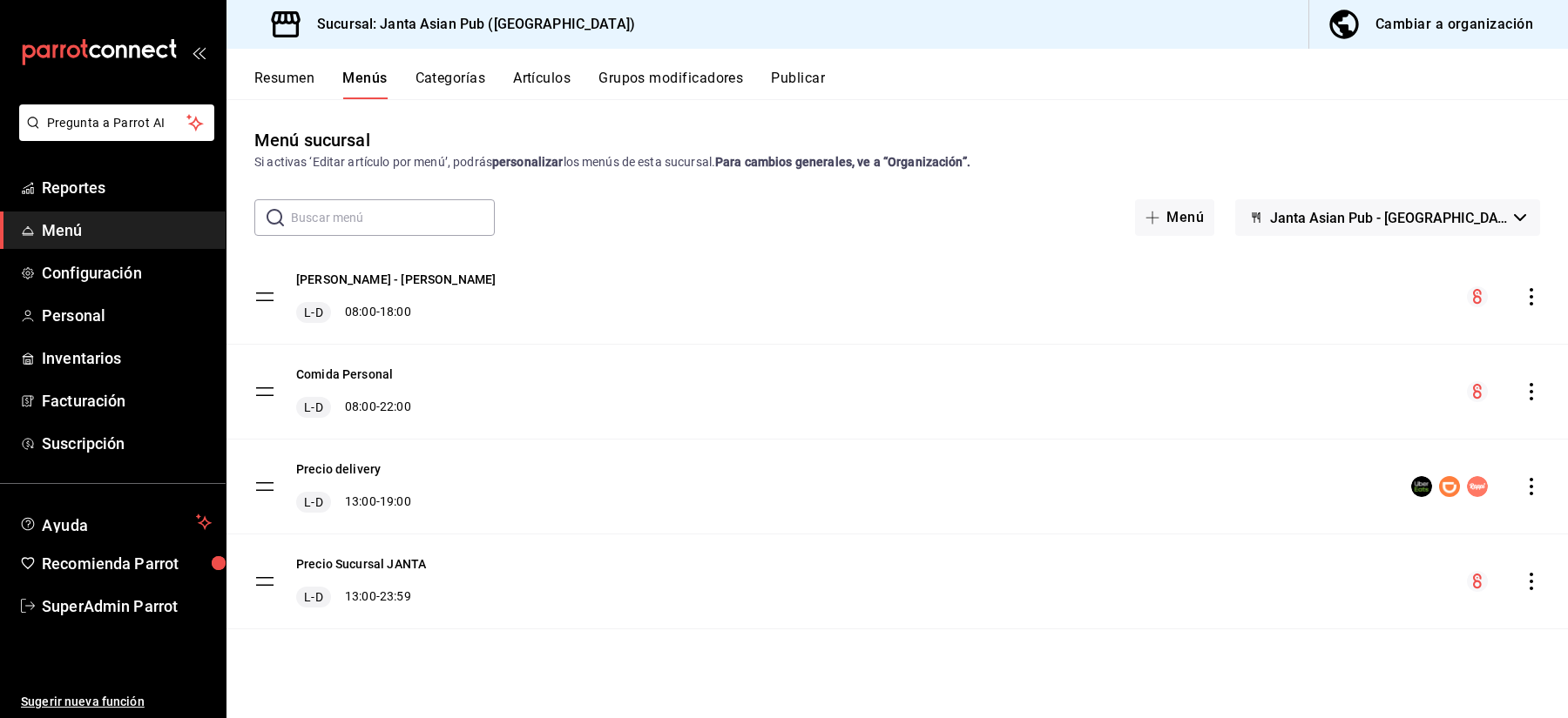
click at [1535, 490] on icon "actions" at bounding box center [1532, 487] width 18 height 18
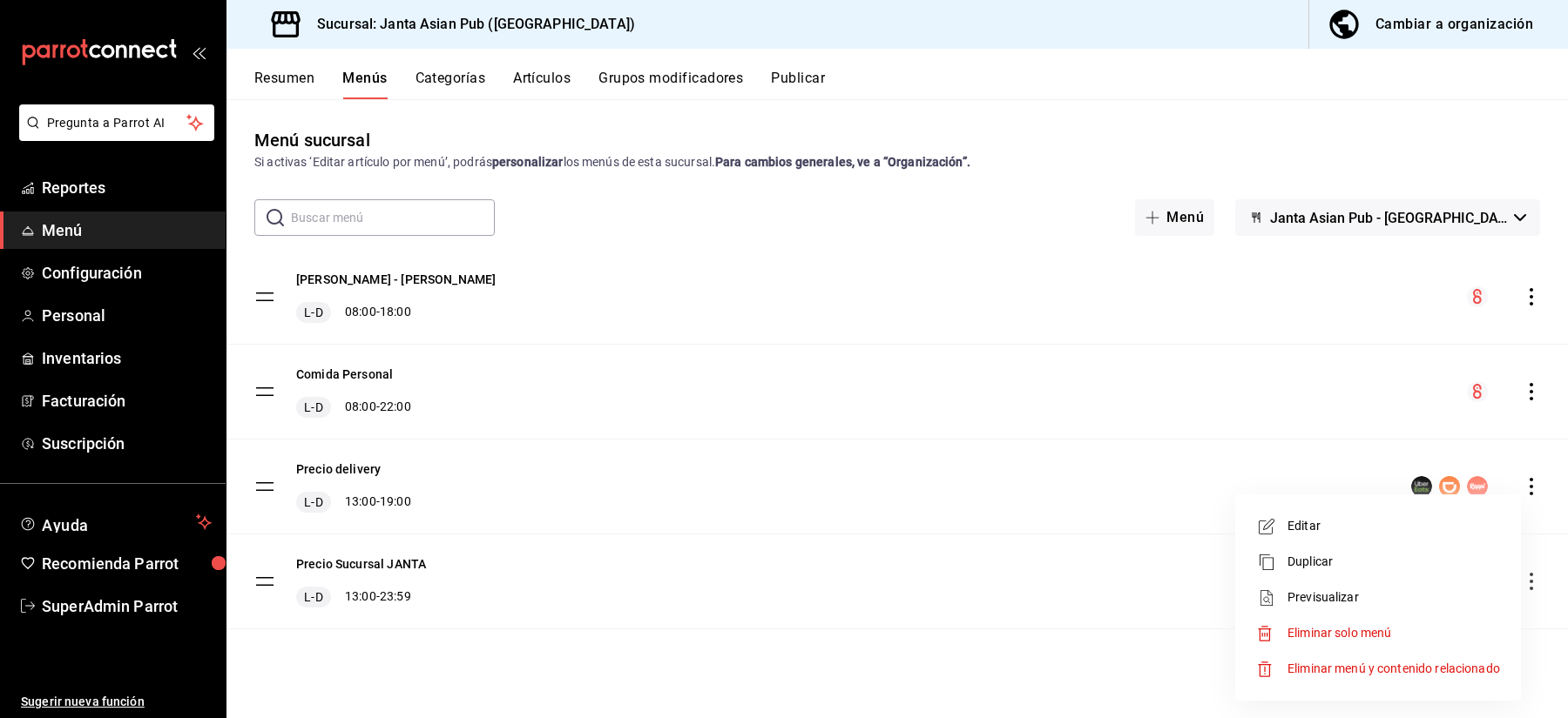
click at [909, 458] on div at bounding box center [784, 359] width 1568 height 718
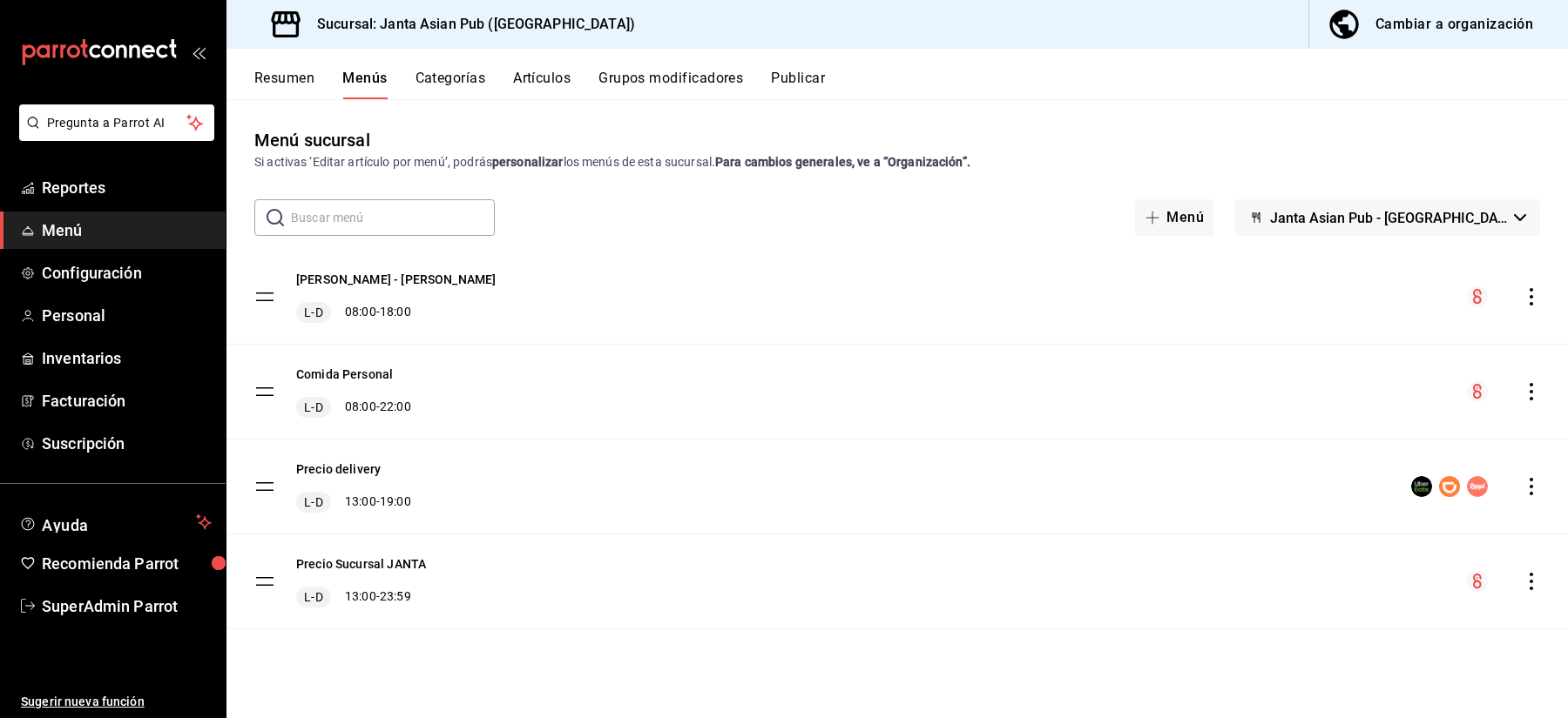
click at [502, 336] on div "Precio Sucursal - KIMI L-D 08:00 - 18:00" at bounding box center [897, 296] width 1341 height 94
click at [98, 608] on span "SuperAdmin Parrot" at bounding box center [126, 607] width 170 height 24
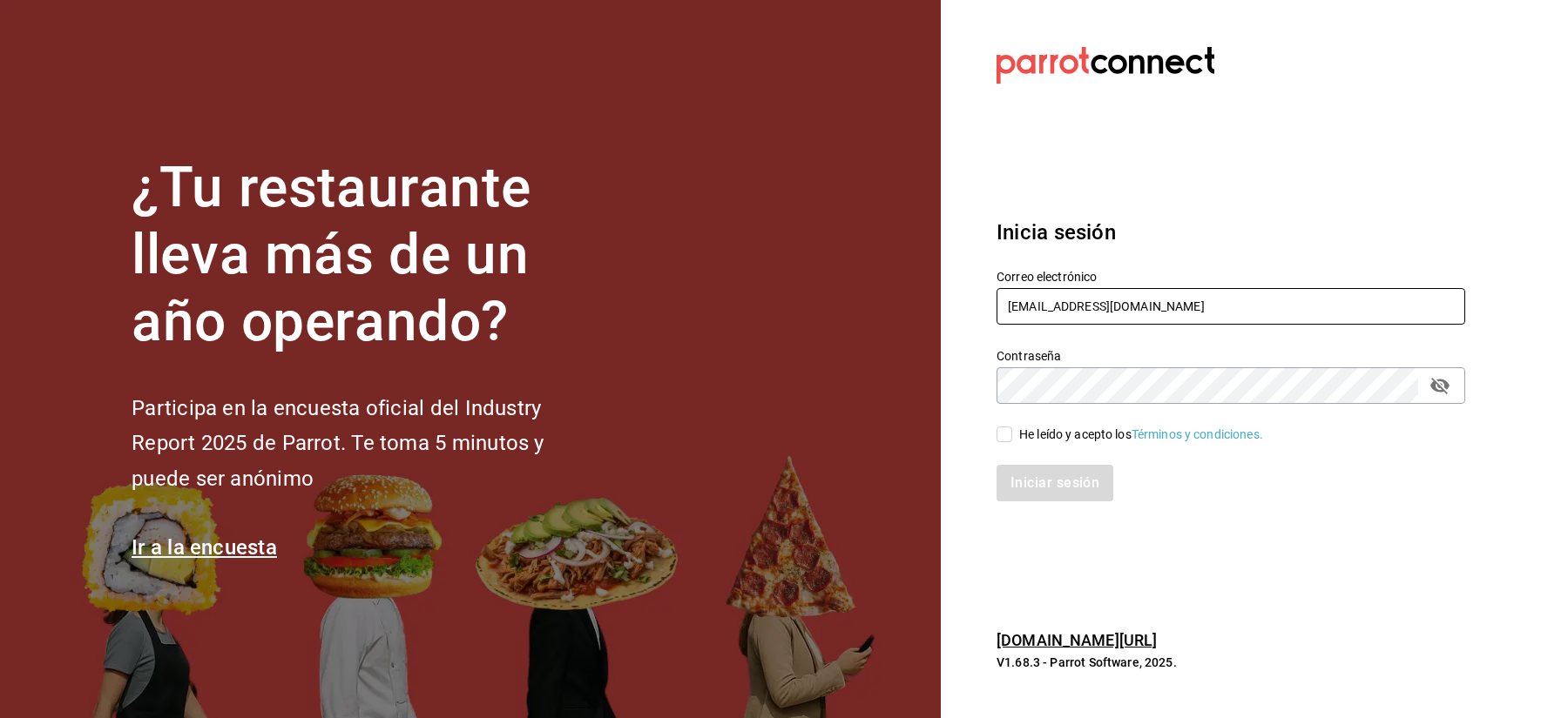
click at [1081, 318] on input "cafeandrea@cdmx.com" at bounding box center [1230, 306] width 468 height 36
paste input "sushizone@lapaz"
type input "sushizone@lapaz.com"
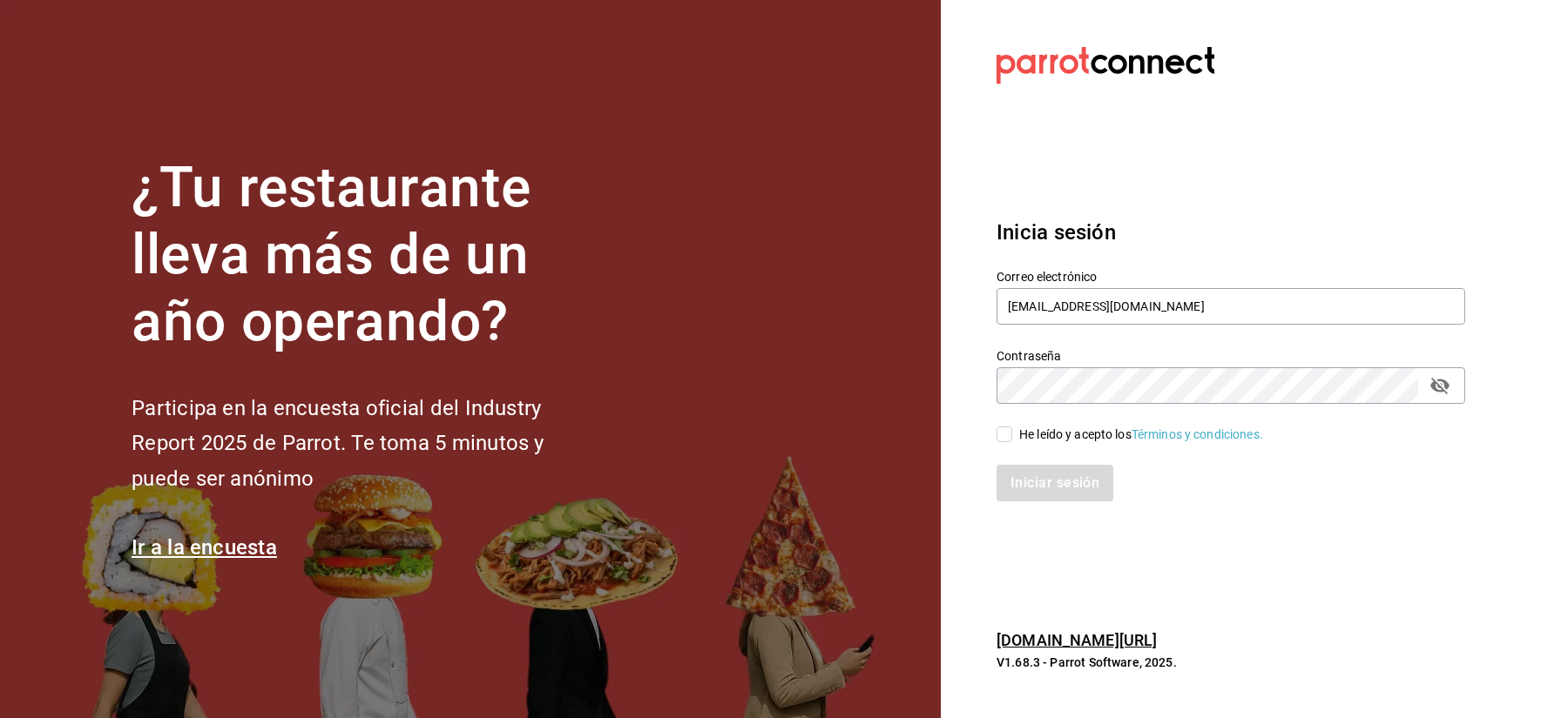
click at [1047, 432] on div "He leído y acepto los Términos y condiciones." at bounding box center [1140, 434] width 243 height 19
click at [1012, 432] on input "He leído y acepto los Términos y condiciones." at bounding box center [1004, 434] width 16 height 16
checkbox input "true"
click at [1047, 496] on button "Iniciar sesión" at bounding box center [1056, 483] width 118 height 36
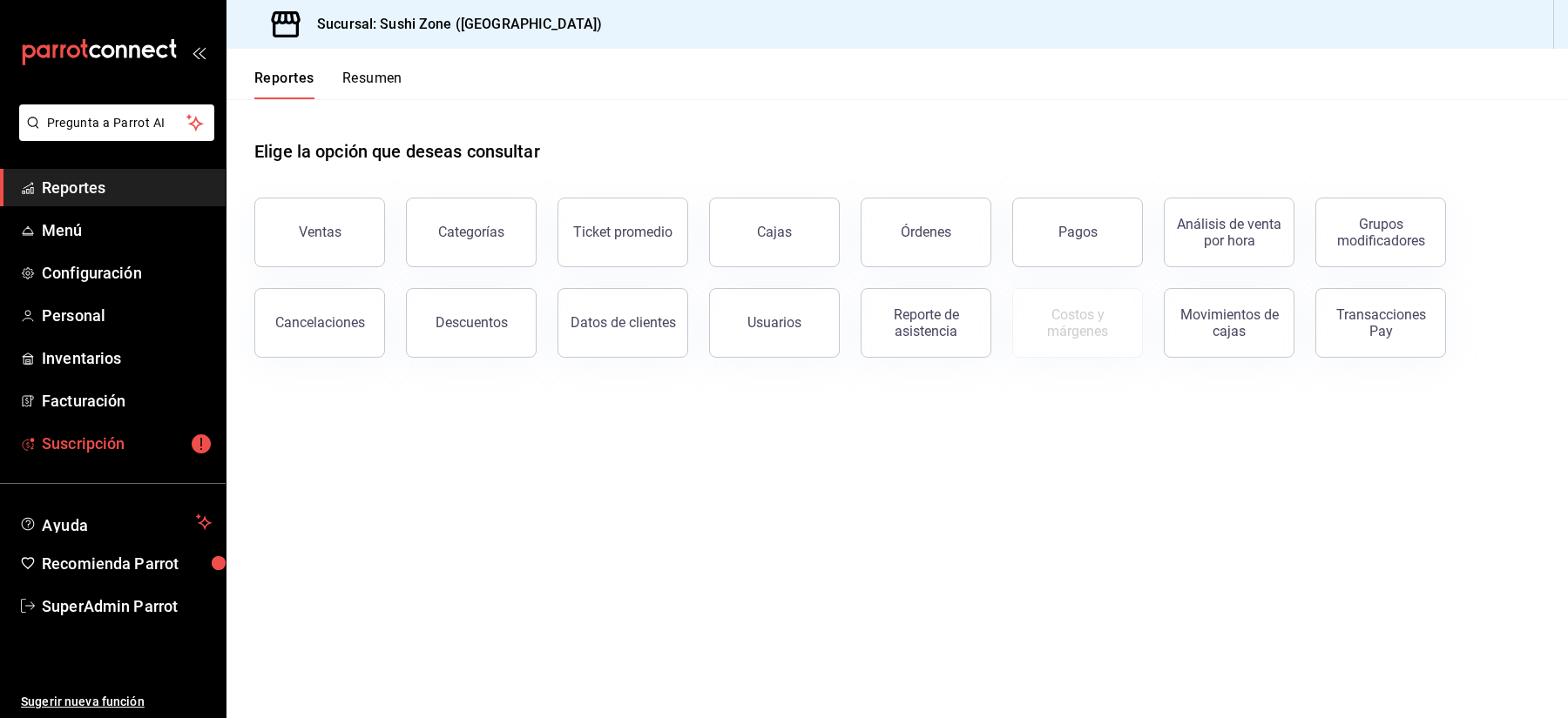
click at [108, 440] on span "Suscripción" at bounding box center [126, 443] width 170 height 24
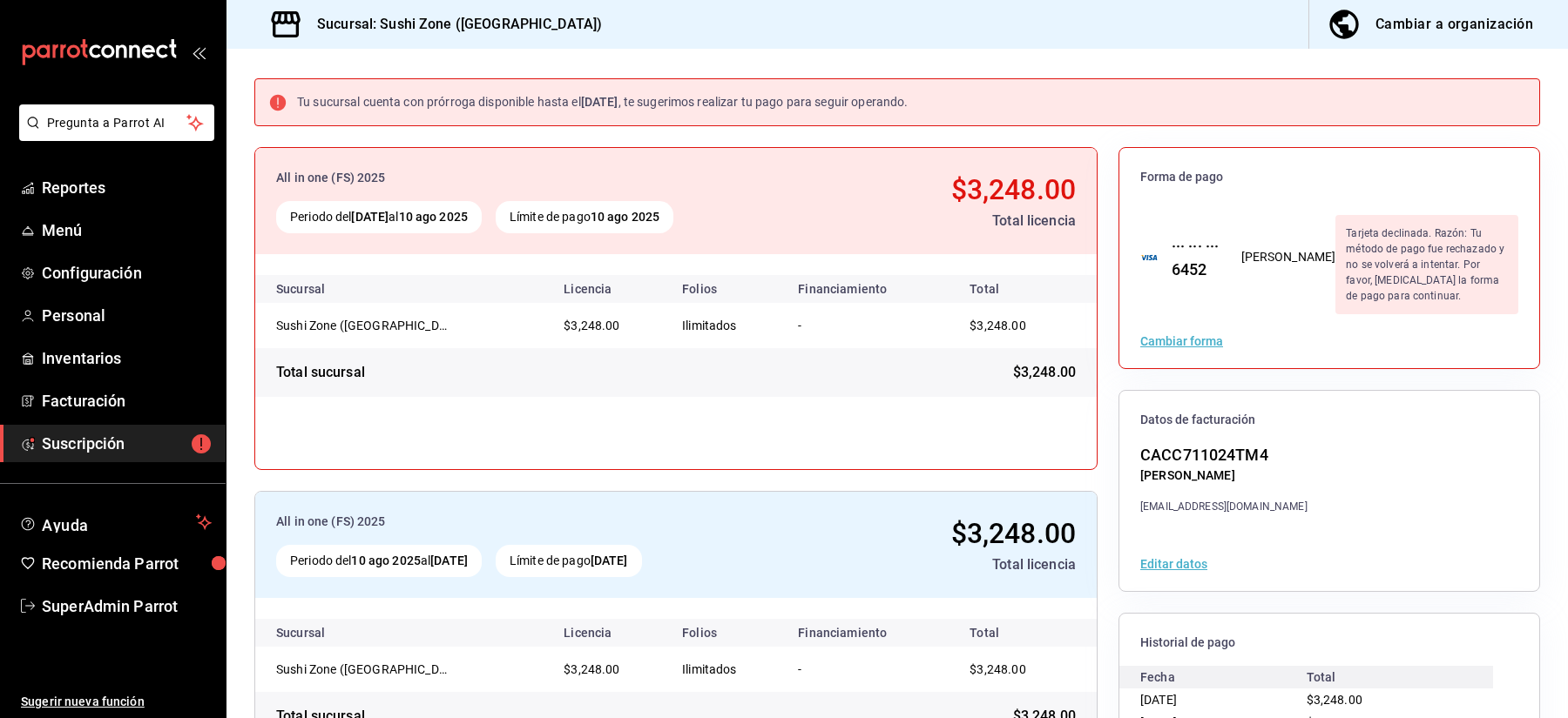
scroll to position [100, 0]
